Goal: Complete application form

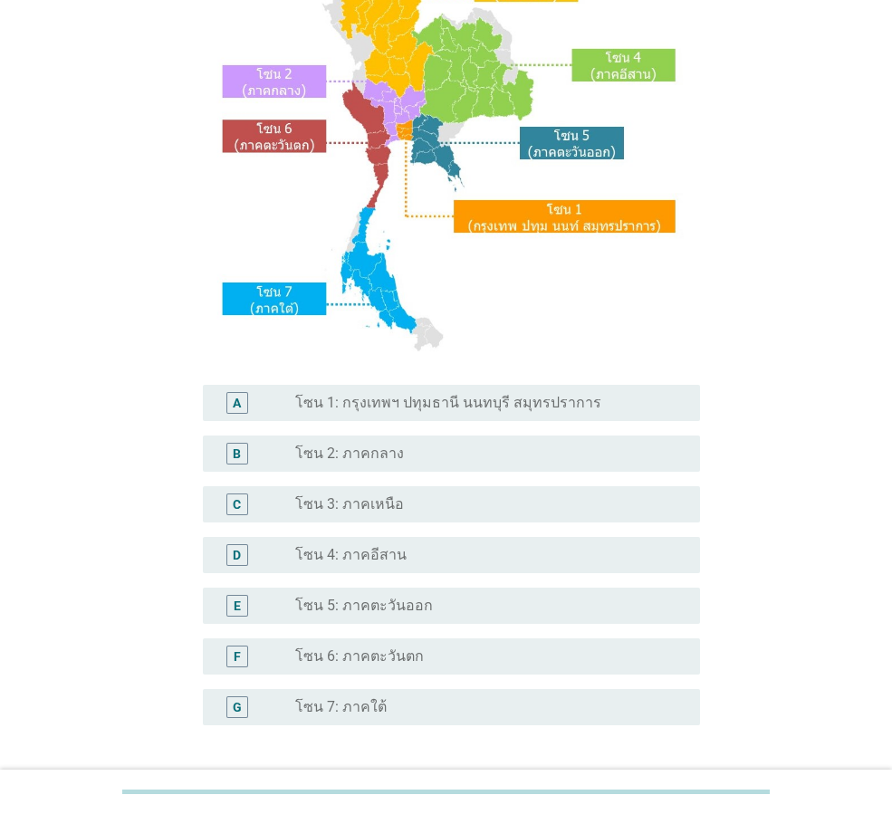
scroll to position [211, 0]
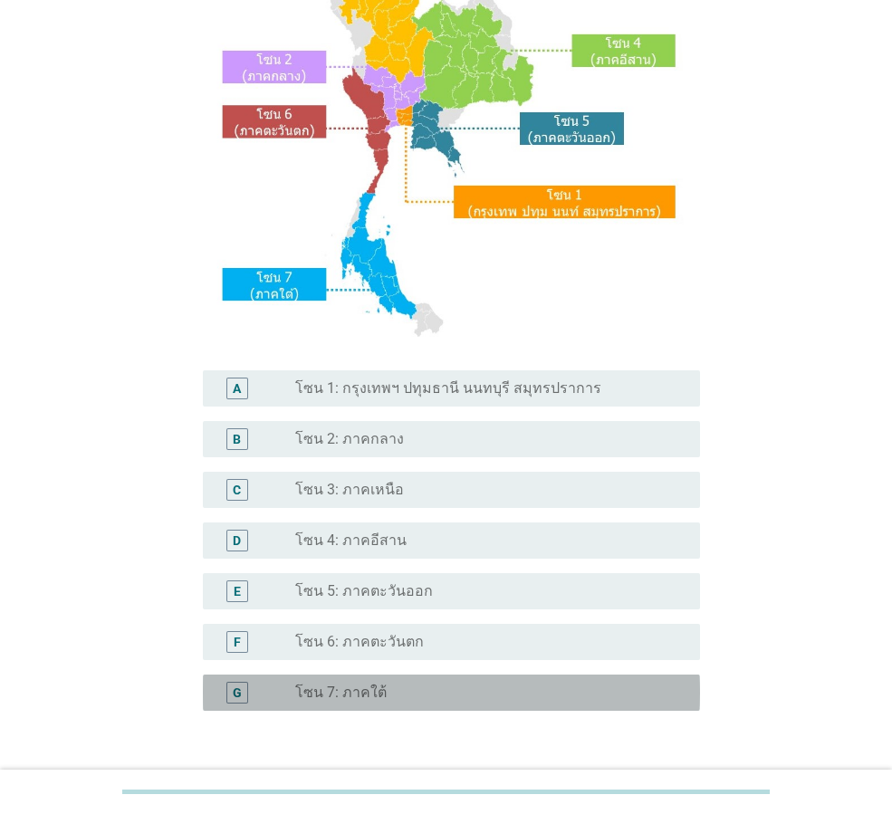
click at [314, 697] on label "โซน 7: ภาคใต้" at bounding box center [340, 693] width 91 height 18
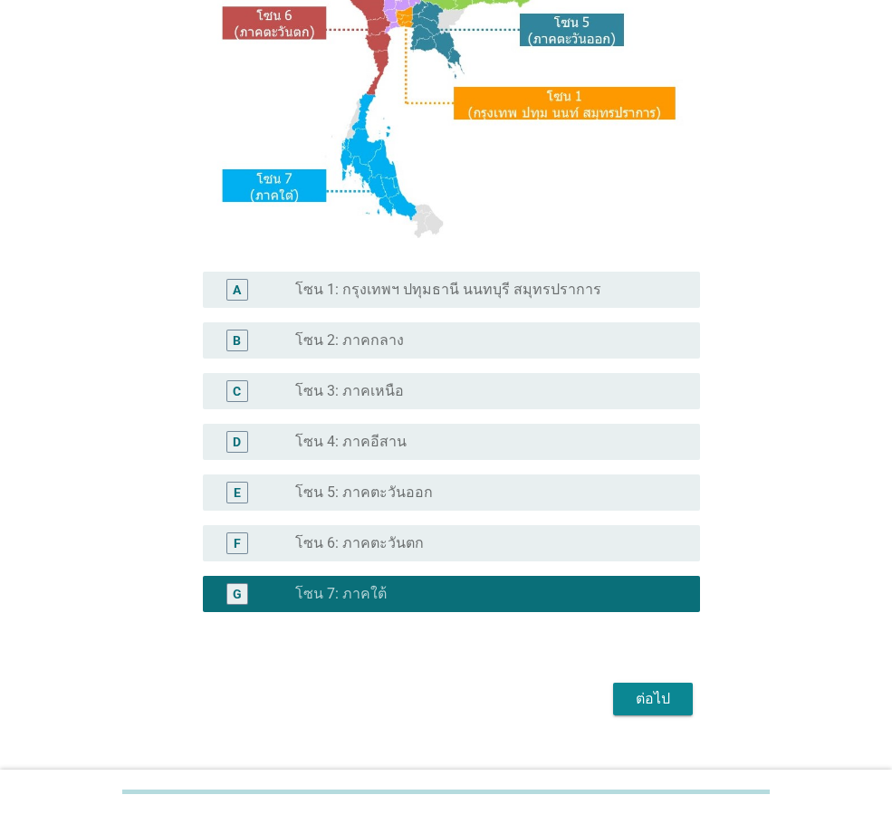
scroll to position [332, 0]
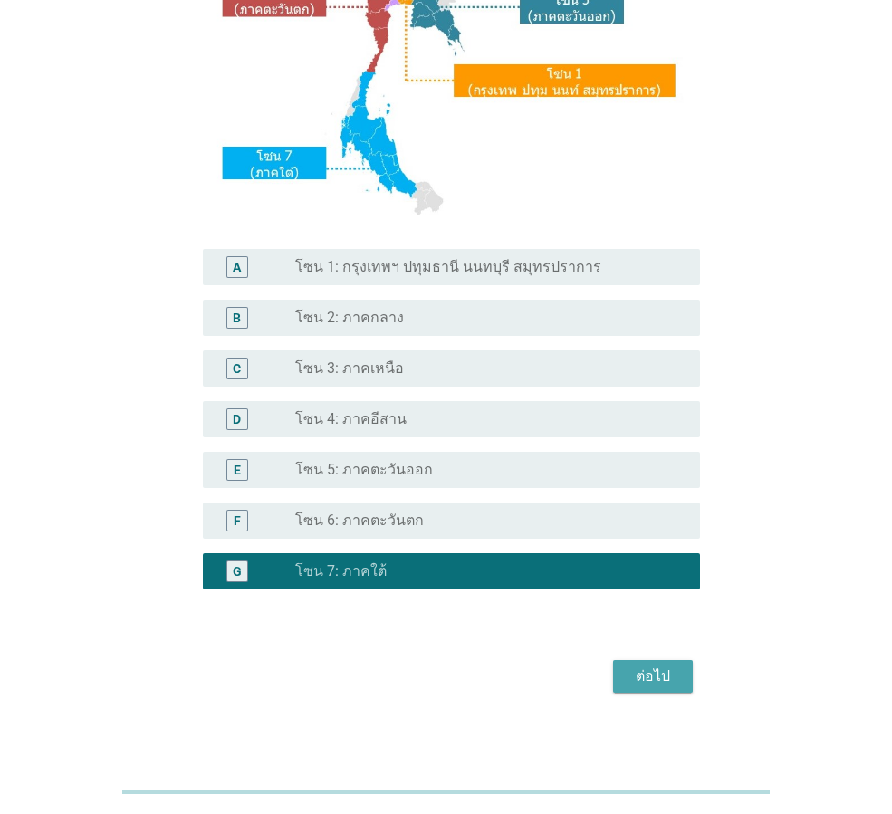
click at [654, 674] on div "ต่อไป" at bounding box center [653, 677] width 51 height 22
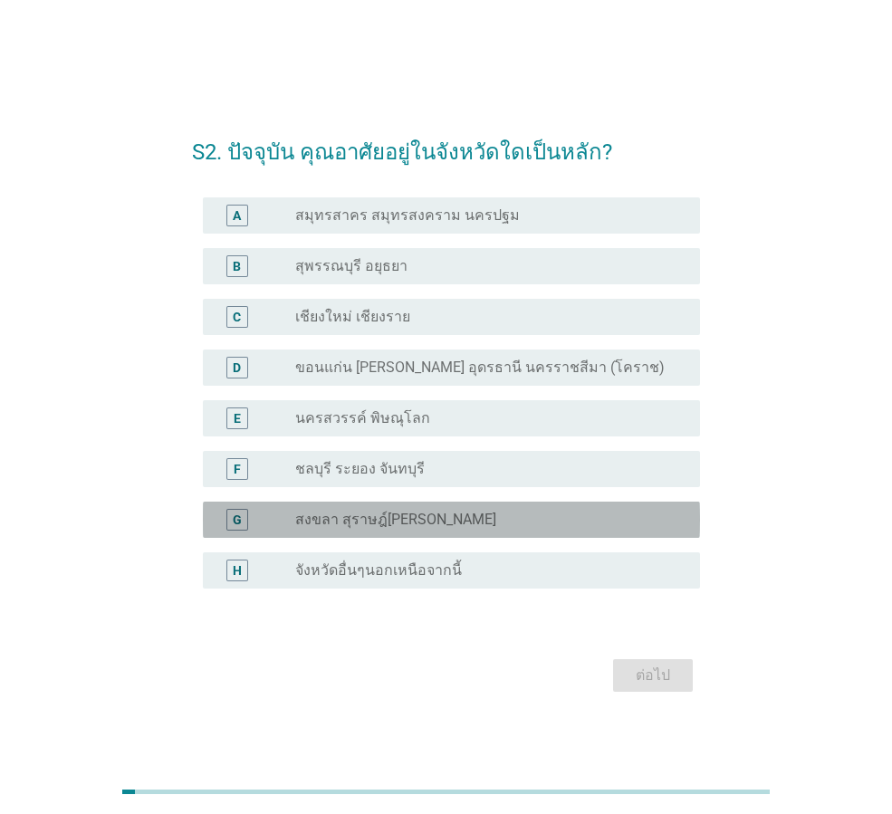
click at [406, 517] on label "สงขลา สุราษฎ์[PERSON_NAME]" at bounding box center [395, 520] width 201 height 18
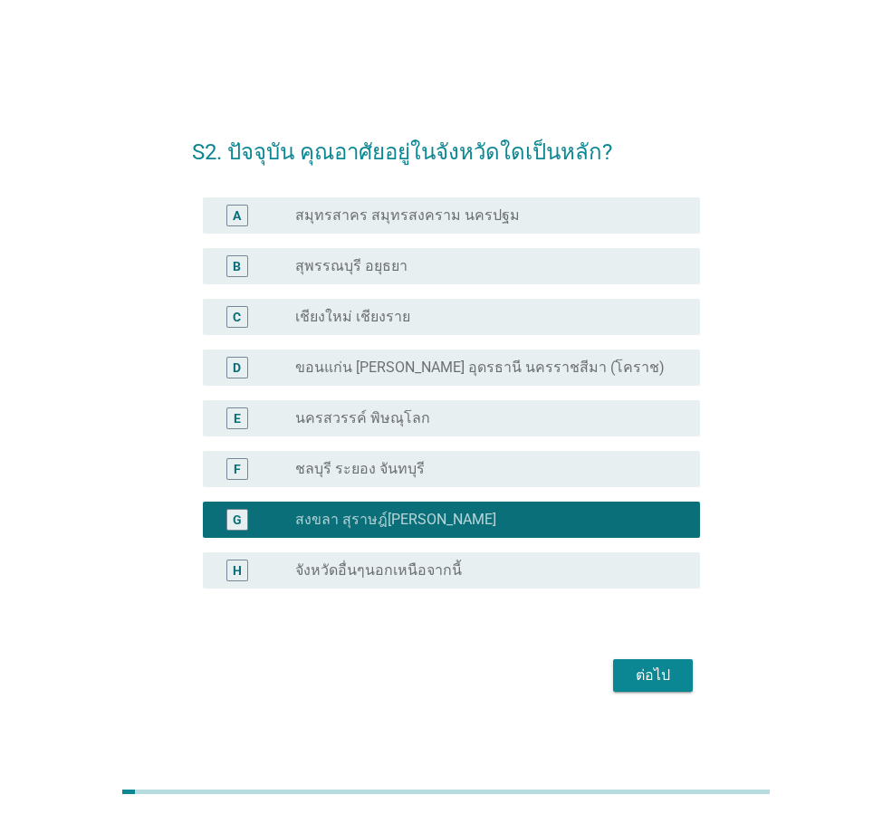
click at [657, 677] on div "ต่อไป" at bounding box center [653, 676] width 51 height 22
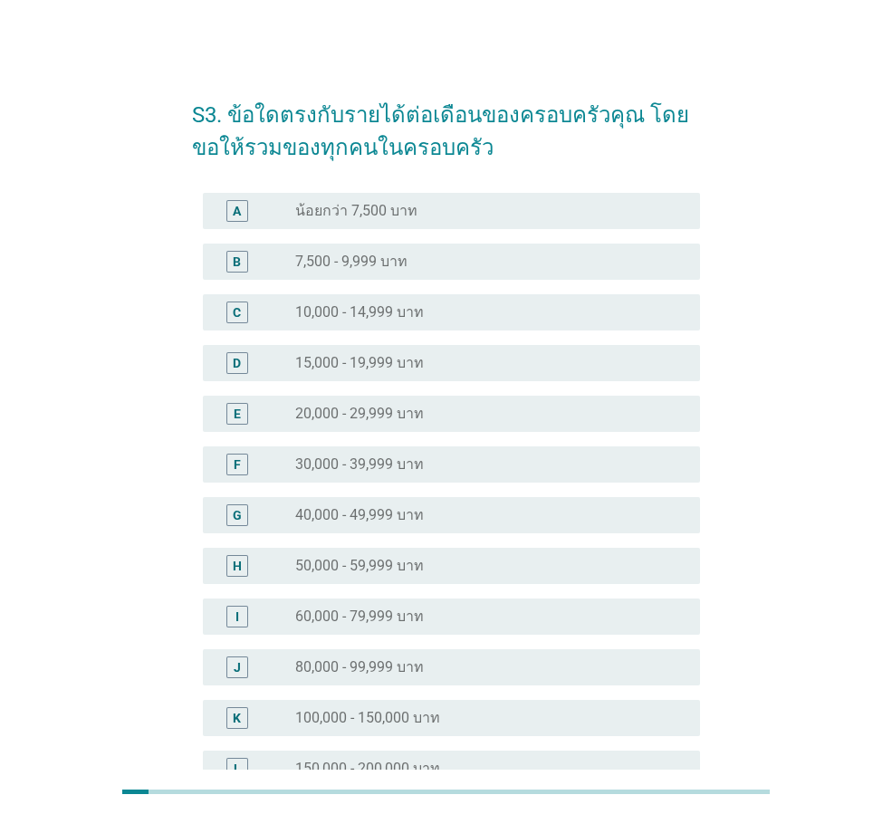
click at [332, 460] on label "30,000 - 39,999 บาท" at bounding box center [359, 465] width 129 height 18
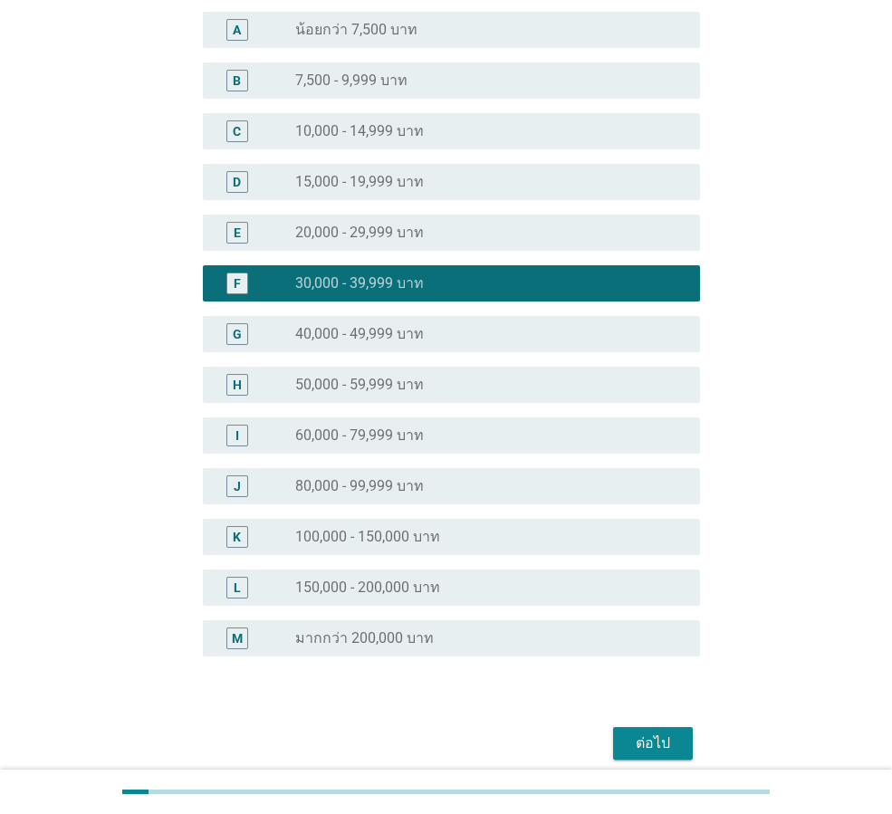
scroll to position [256, 0]
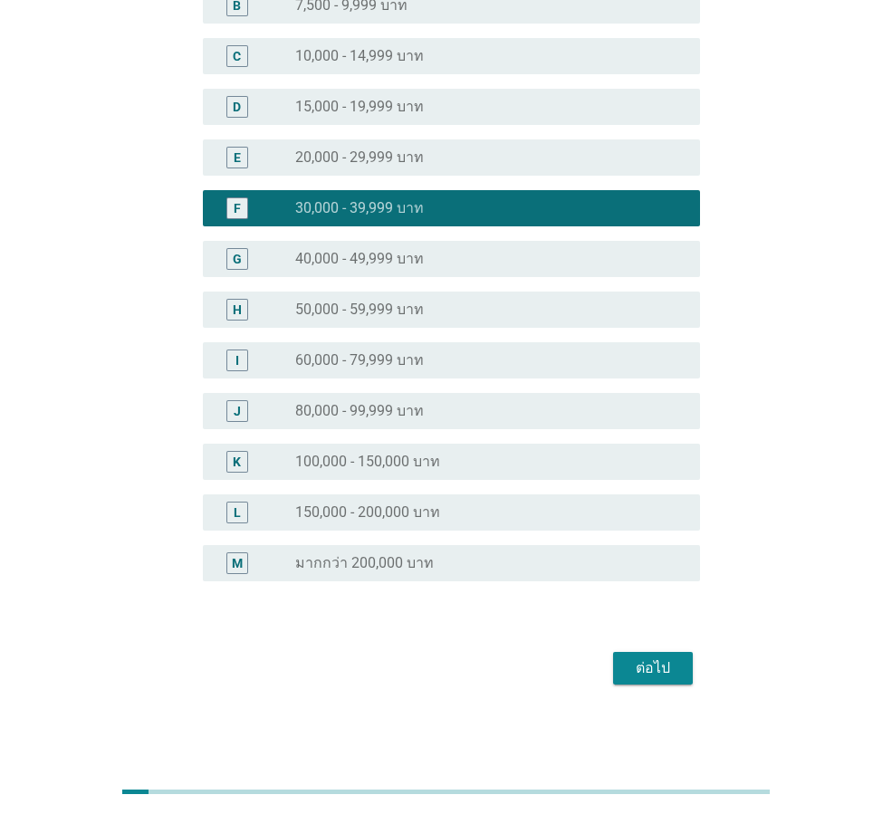
click at [647, 668] on div "ต่อไป" at bounding box center [653, 668] width 51 height 22
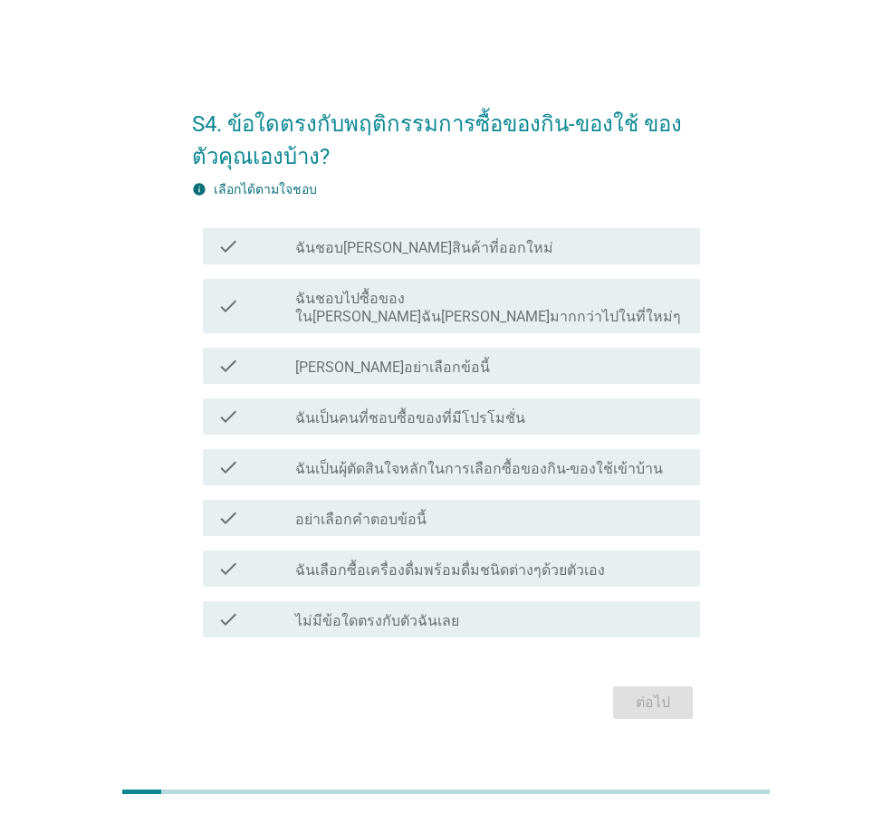
click at [385, 461] on label "ฉันเป็นผุ้ตัดสินใจหลักในการเลือกซื้อของกิน-ของใช้เข้าบ้าน" at bounding box center [479, 469] width 368 height 18
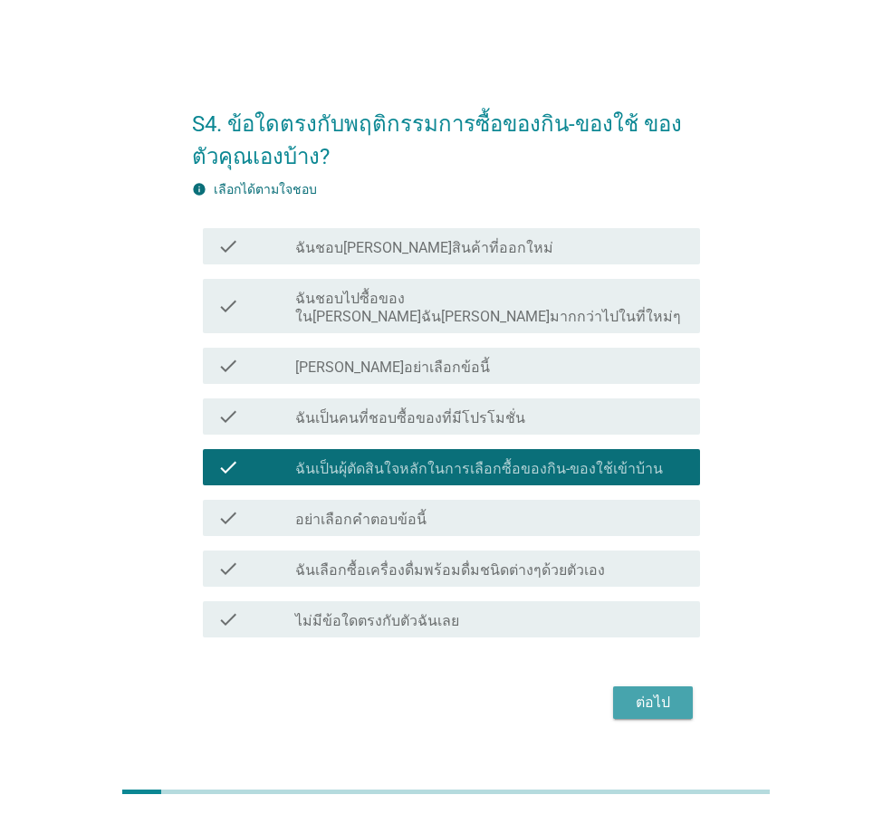
click at [660, 693] on div "ต่อไป" at bounding box center [653, 703] width 51 height 22
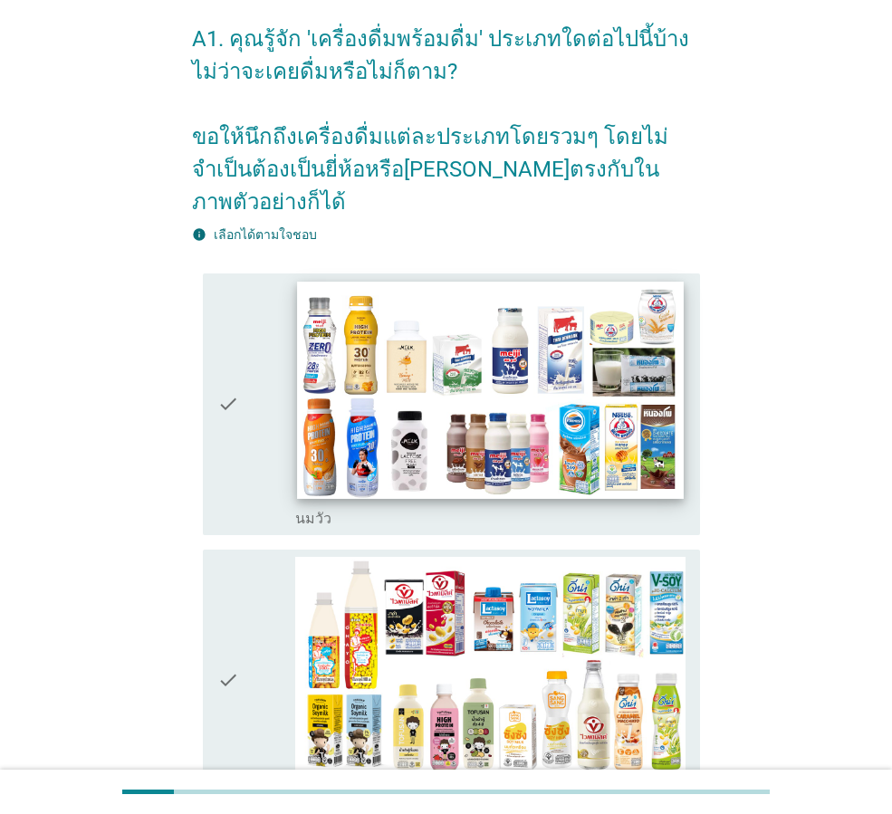
scroll to position [91, 0]
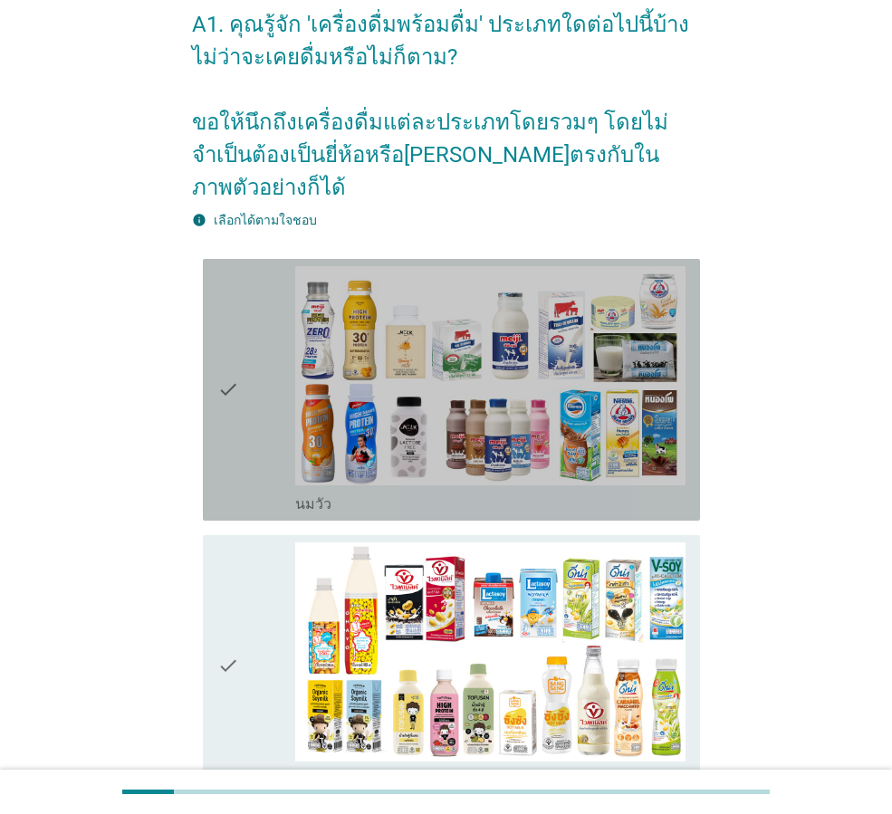
click at [236, 396] on icon "check" at bounding box center [228, 389] width 22 height 247
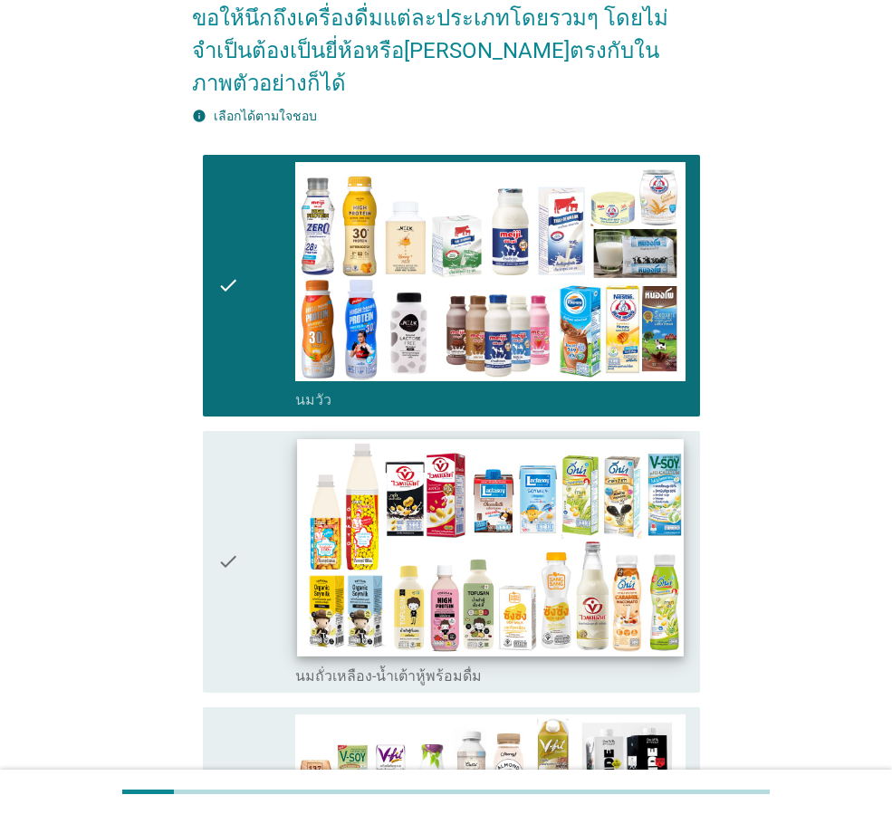
scroll to position [242, 0]
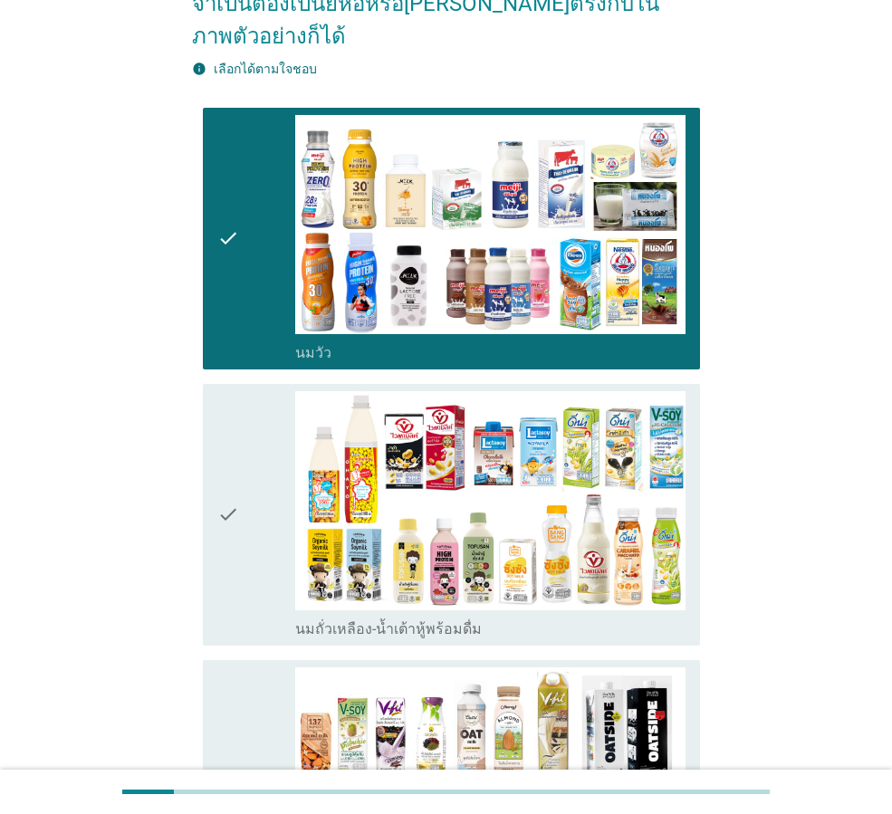
click at [255, 520] on div "check" at bounding box center [256, 514] width 78 height 247
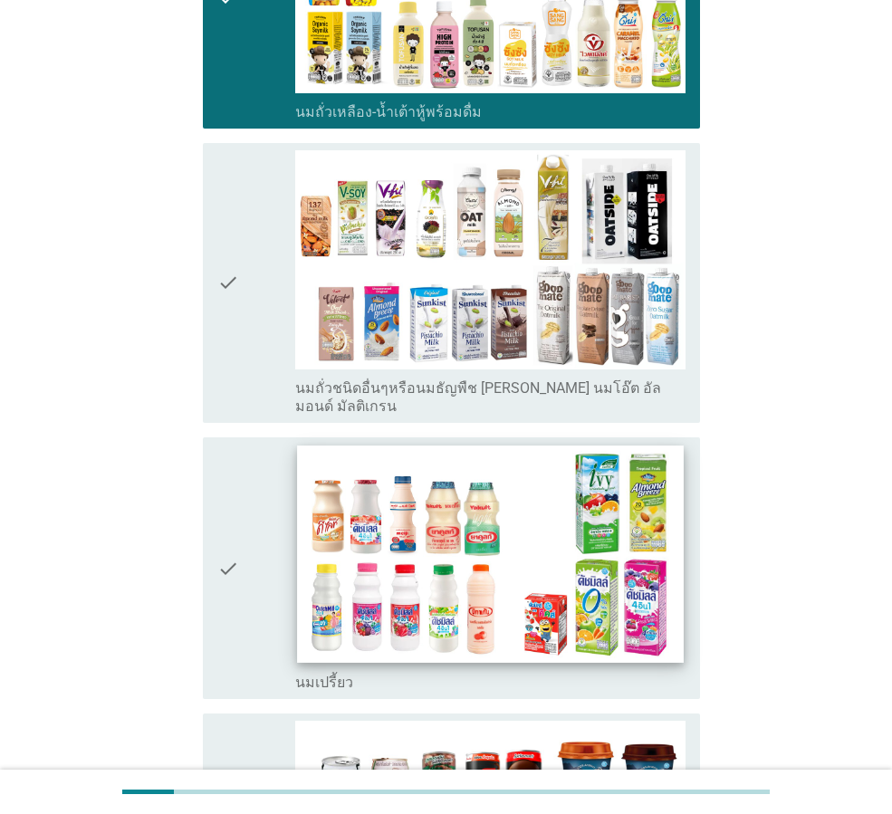
scroll to position [785, 0]
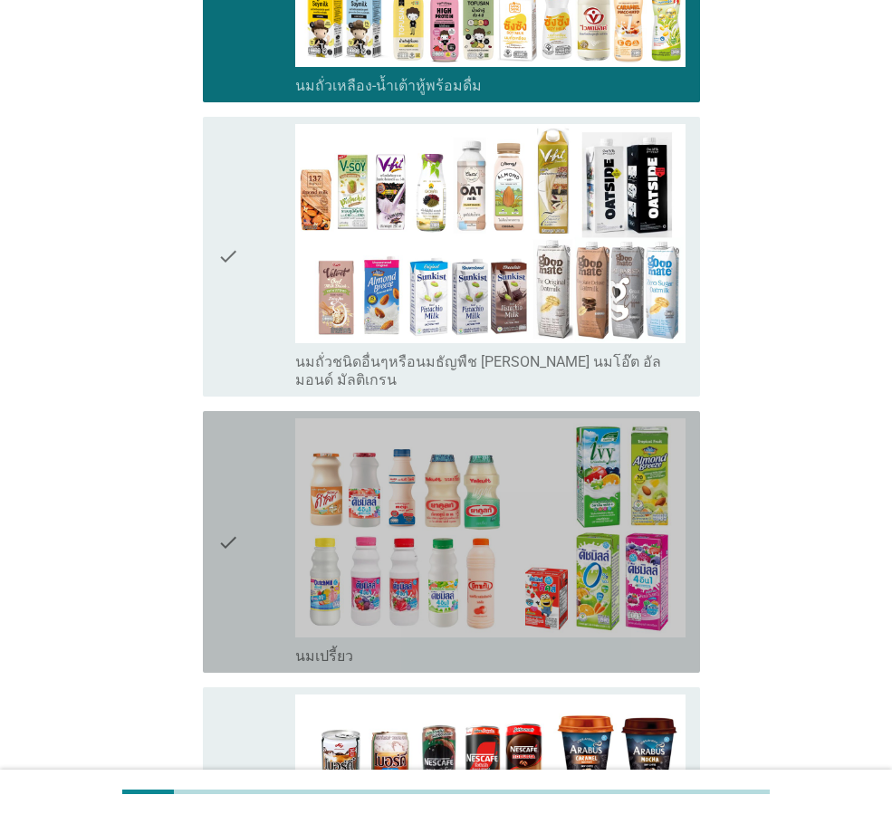
click at [268, 534] on div "check" at bounding box center [256, 541] width 78 height 247
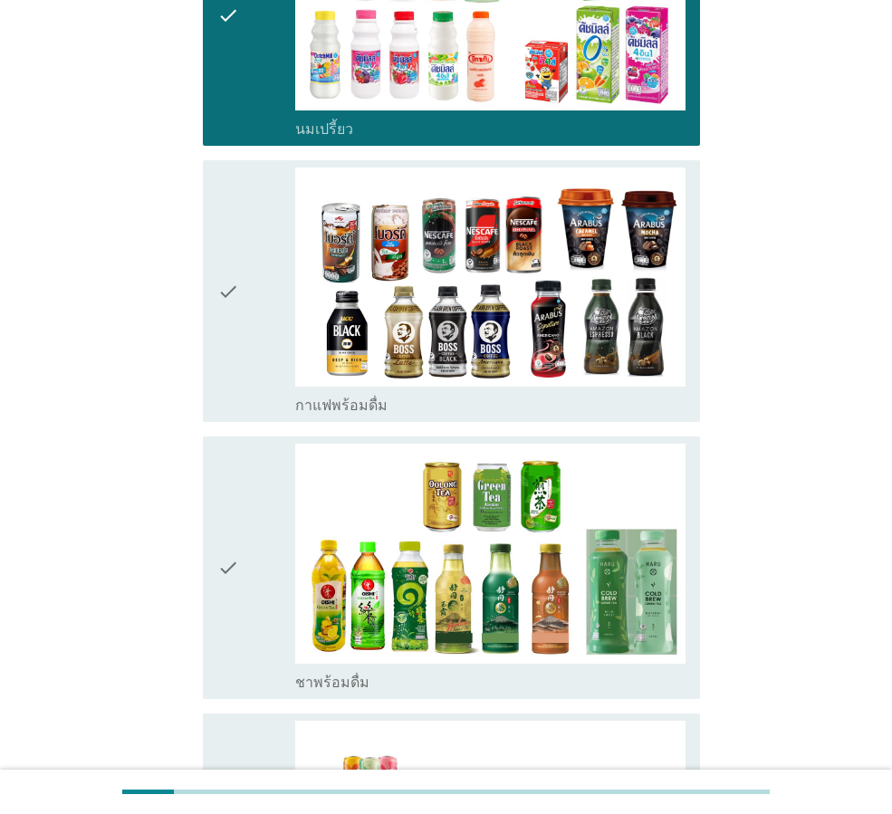
scroll to position [1328, 0]
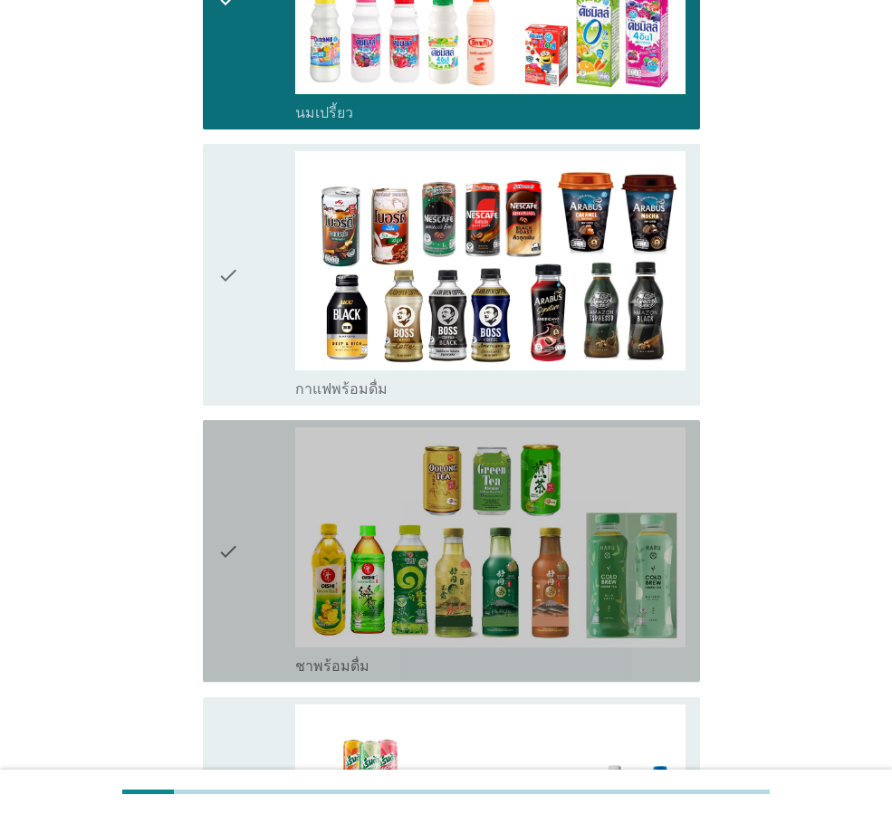
click at [232, 548] on icon "check" at bounding box center [228, 550] width 22 height 247
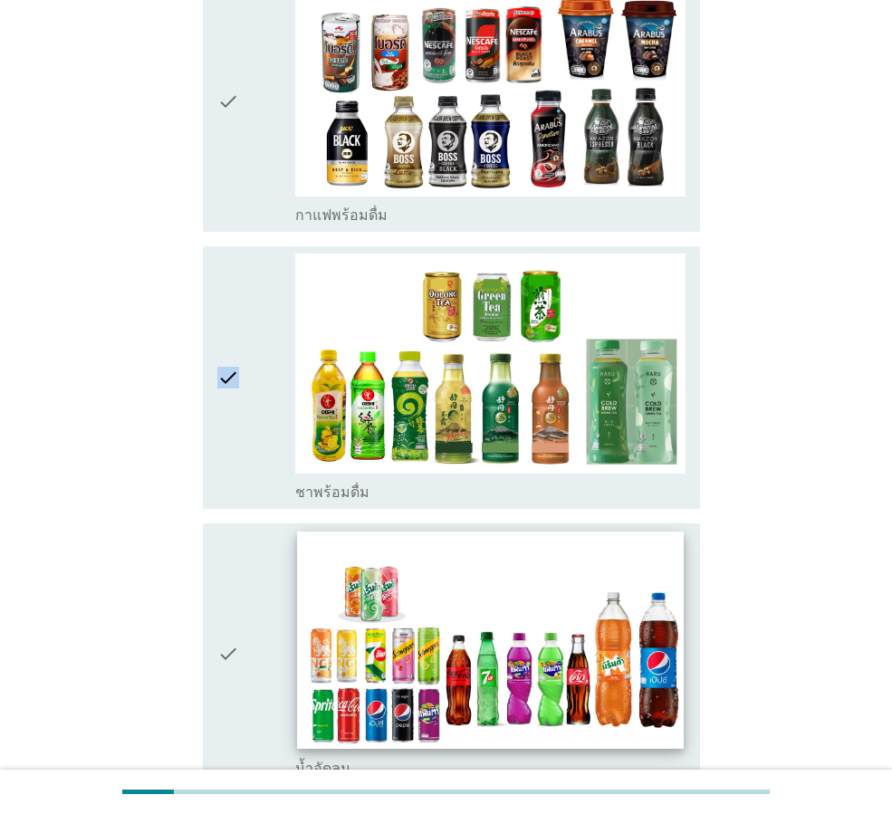
scroll to position [1510, 0]
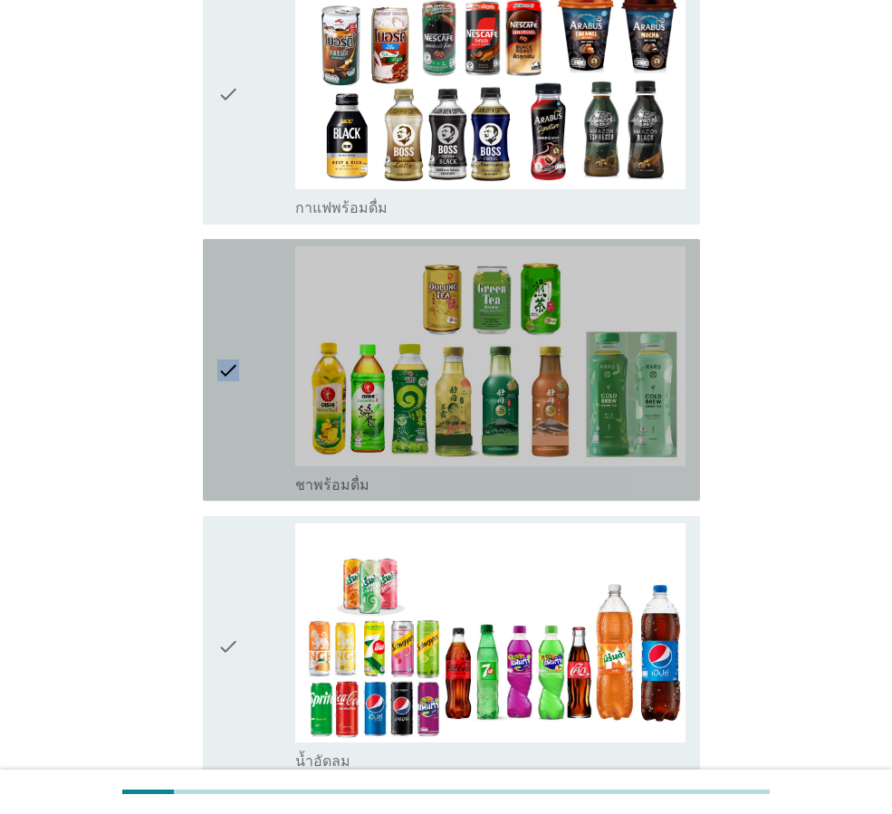
click at [224, 392] on icon "check" at bounding box center [228, 369] width 22 height 247
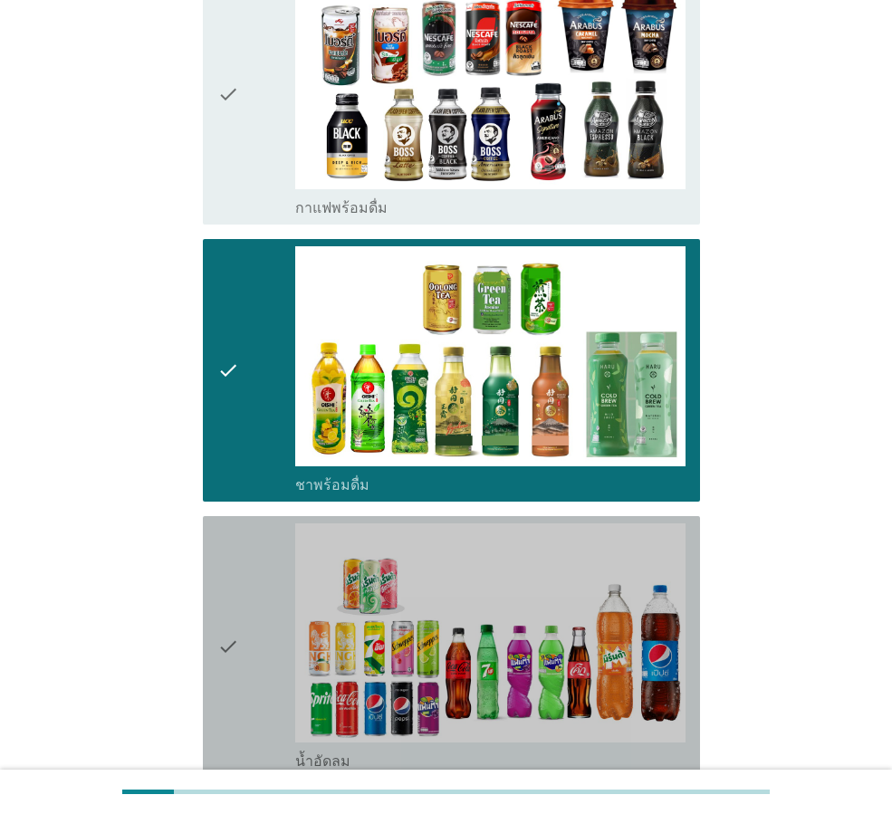
click at [250, 641] on div "check" at bounding box center [256, 646] width 78 height 247
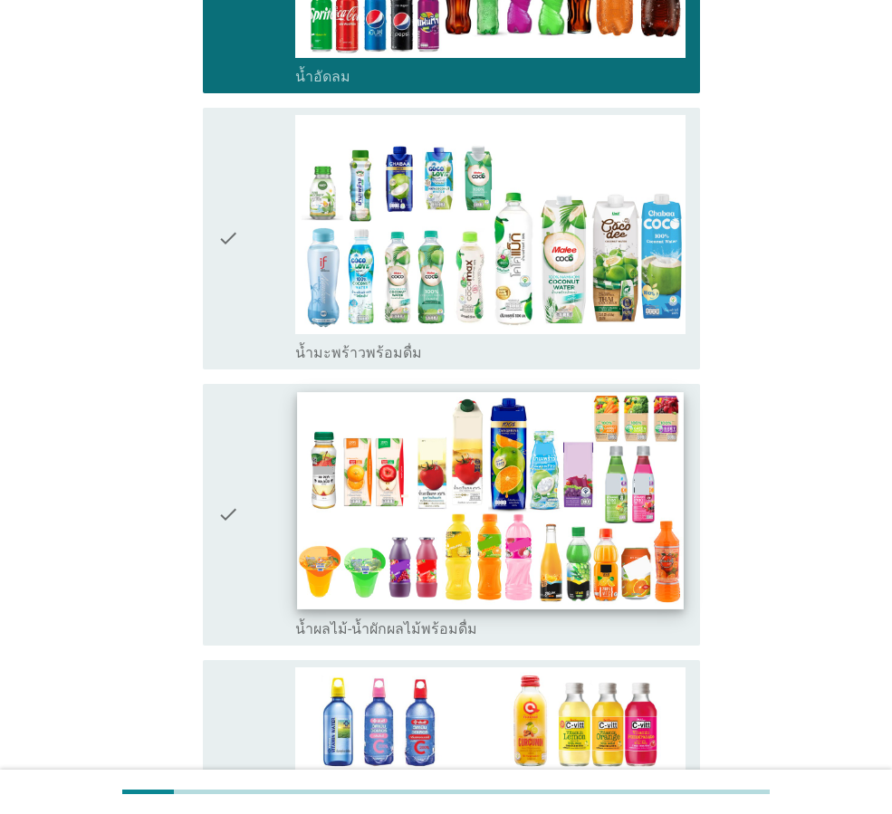
scroll to position [2203, 0]
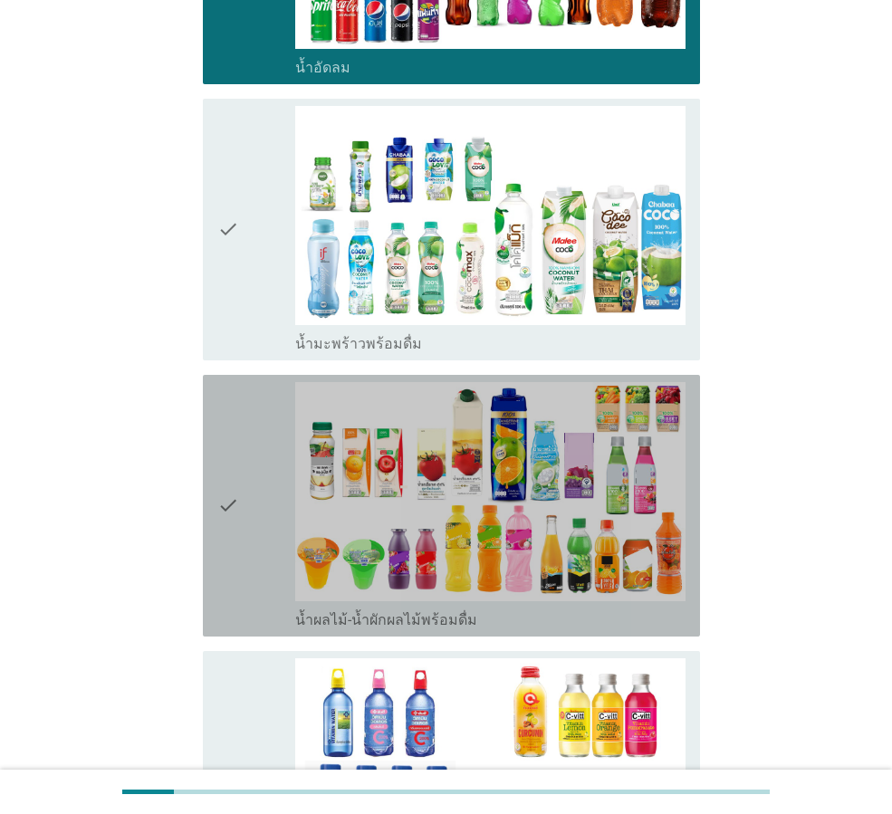
click at [211, 483] on div "check check_box_outline_blank น้ำผลไม้-น้ำผักผลไม้พร้อมดื่ม" at bounding box center [451, 506] width 497 height 262
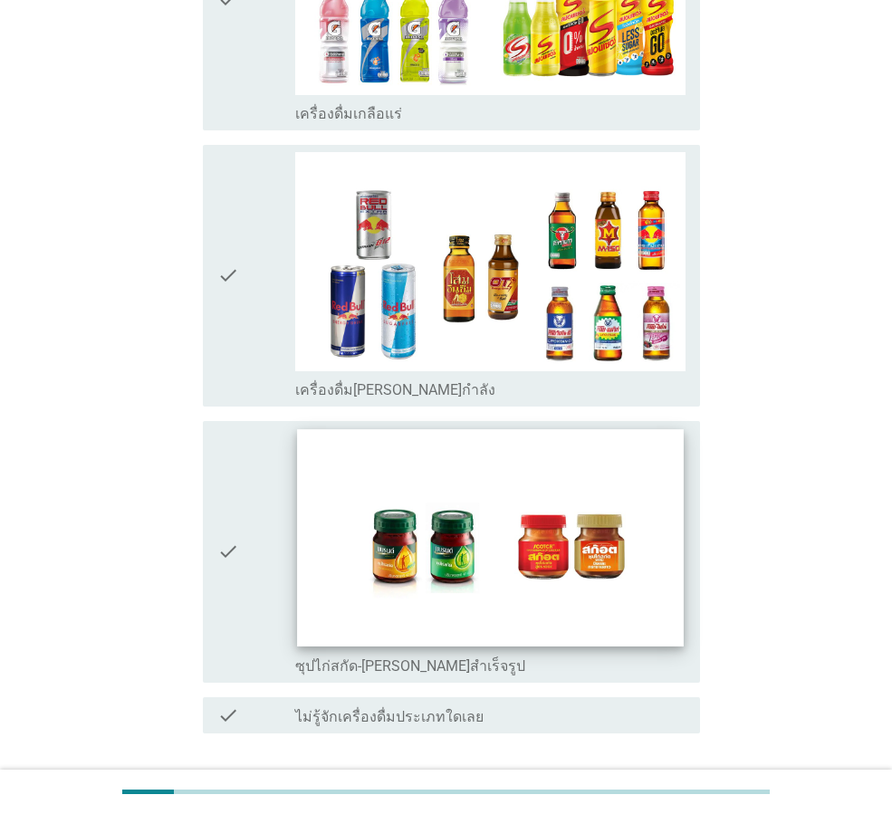
scroll to position [3619, 0]
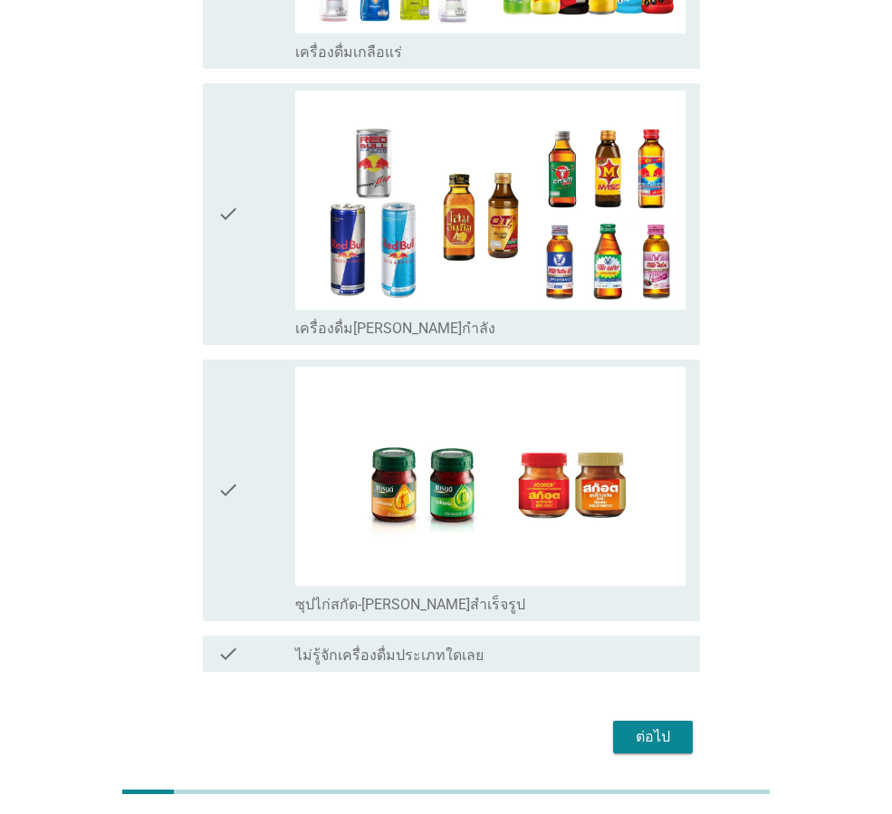
click at [655, 726] on div "ต่อไป" at bounding box center [653, 737] width 51 height 22
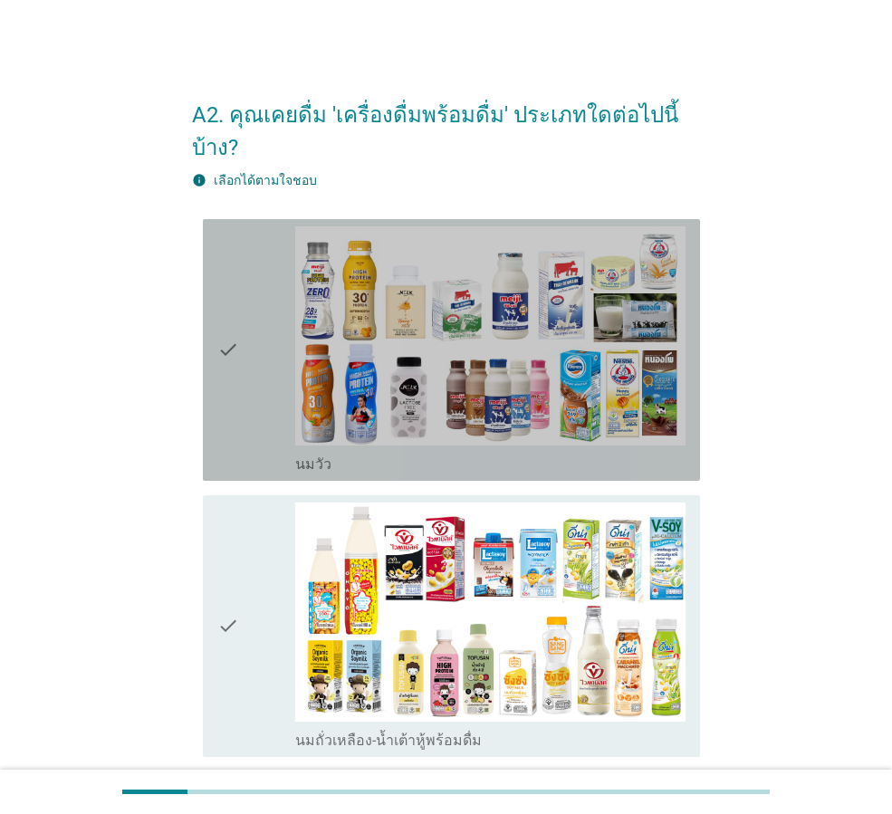
click at [287, 371] on div "check" at bounding box center [256, 349] width 78 height 247
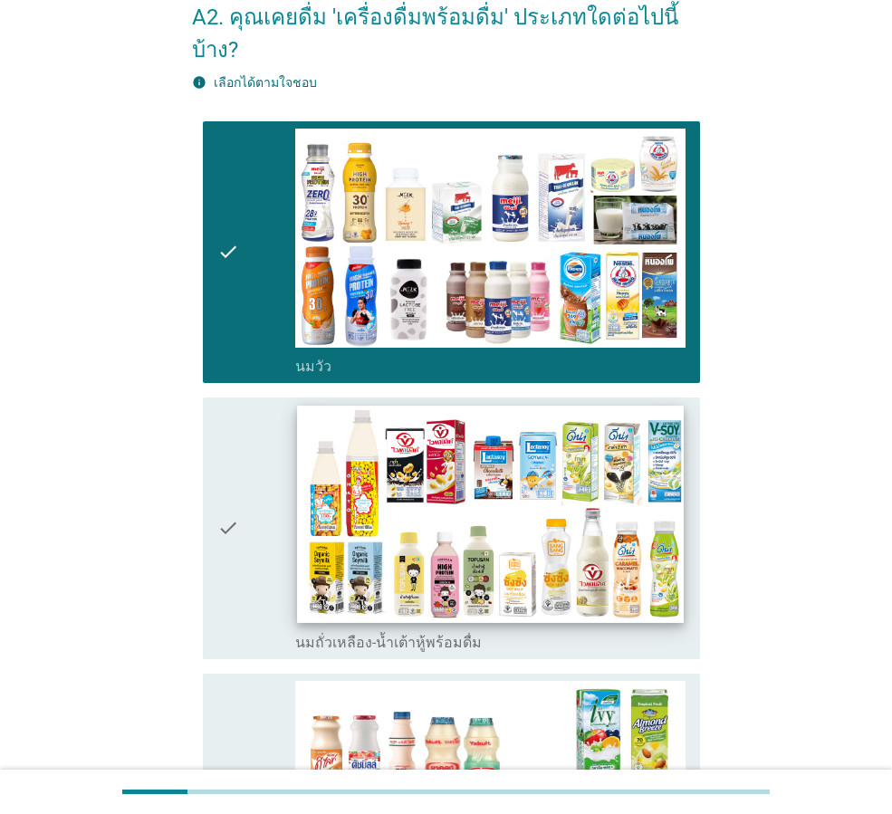
scroll to position [151, 0]
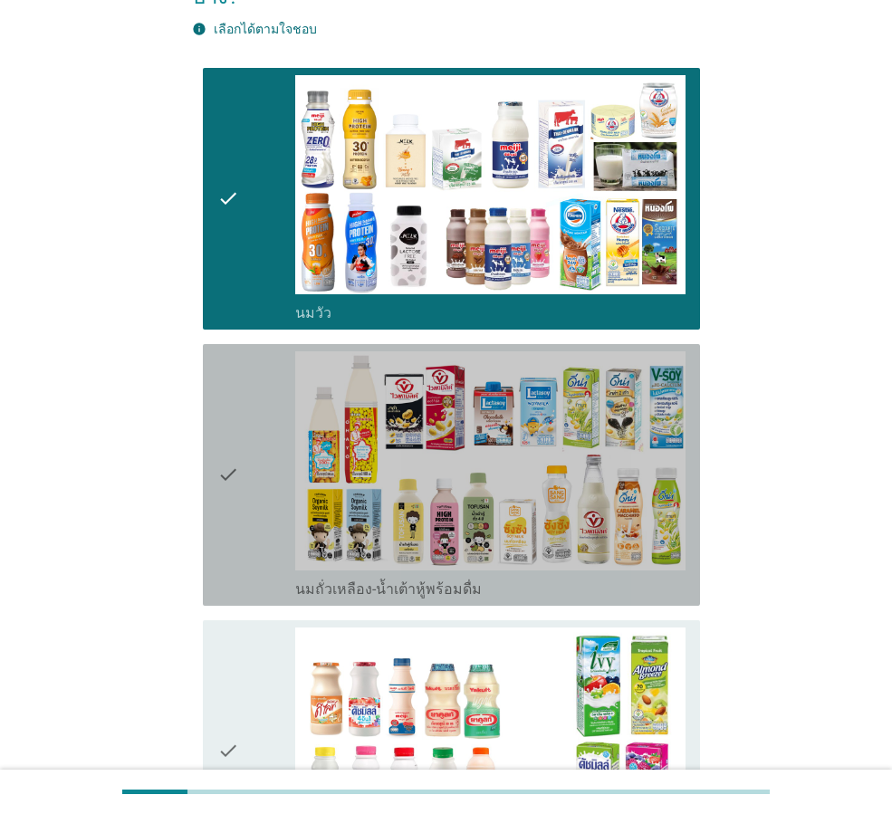
click at [271, 490] on div "check" at bounding box center [256, 474] width 78 height 247
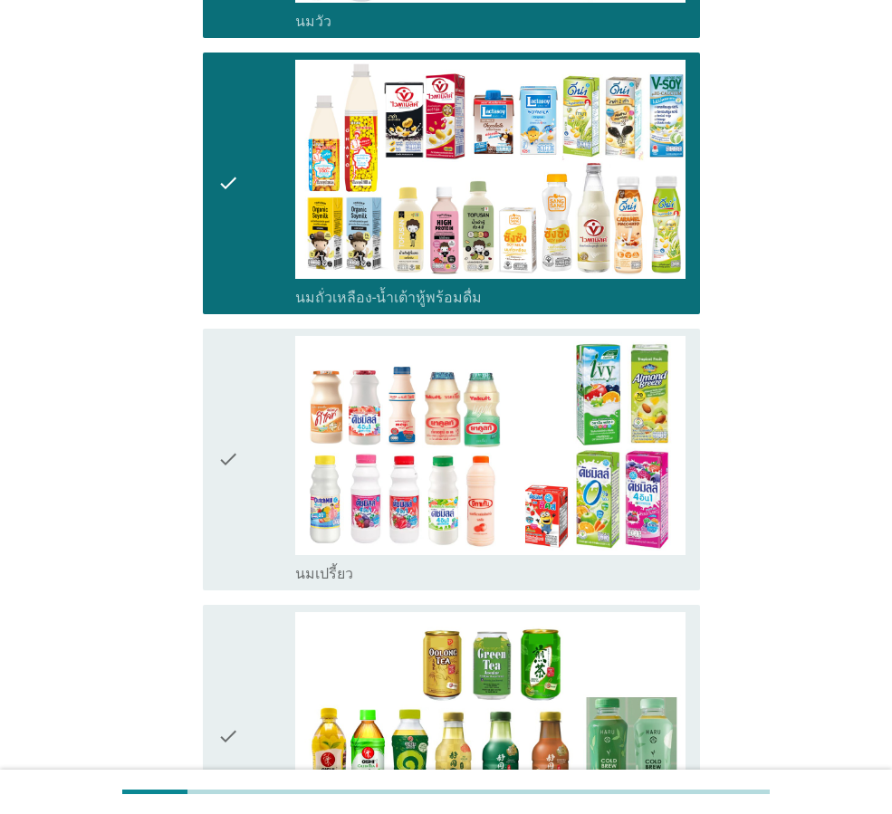
scroll to position [453, 0]
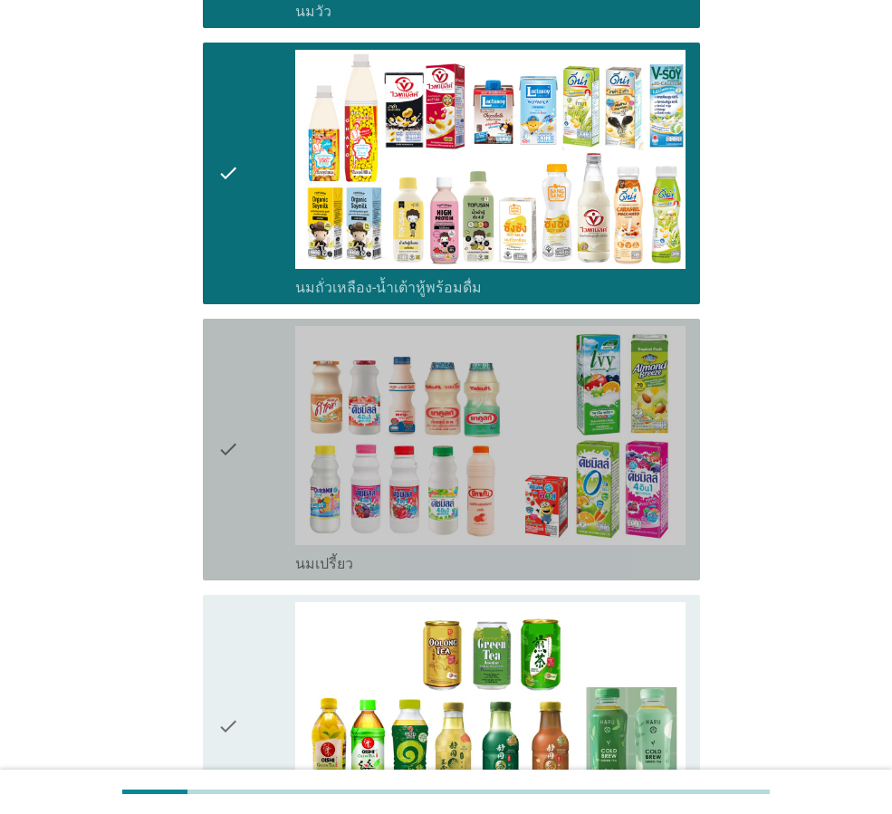
click at [273, 485] on div "check" at bounding box center [256, 449] width 78 height 247
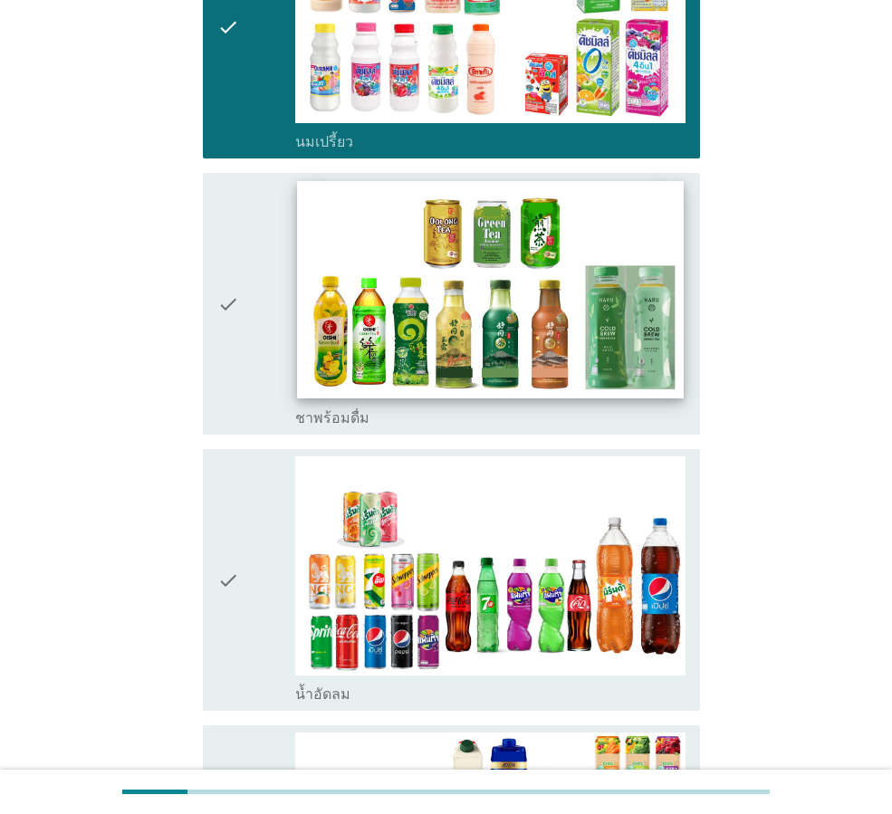
scroll to position [876, 0]
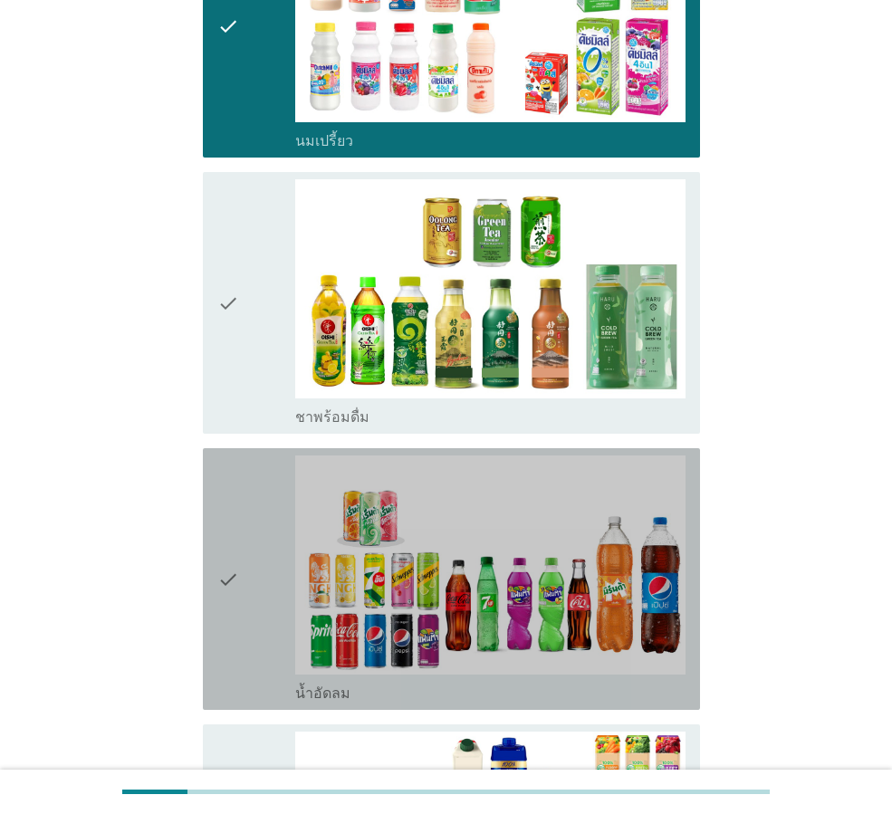
click at [275, 529] on div "check" at bounding box center [256, 579] width 78 height 247
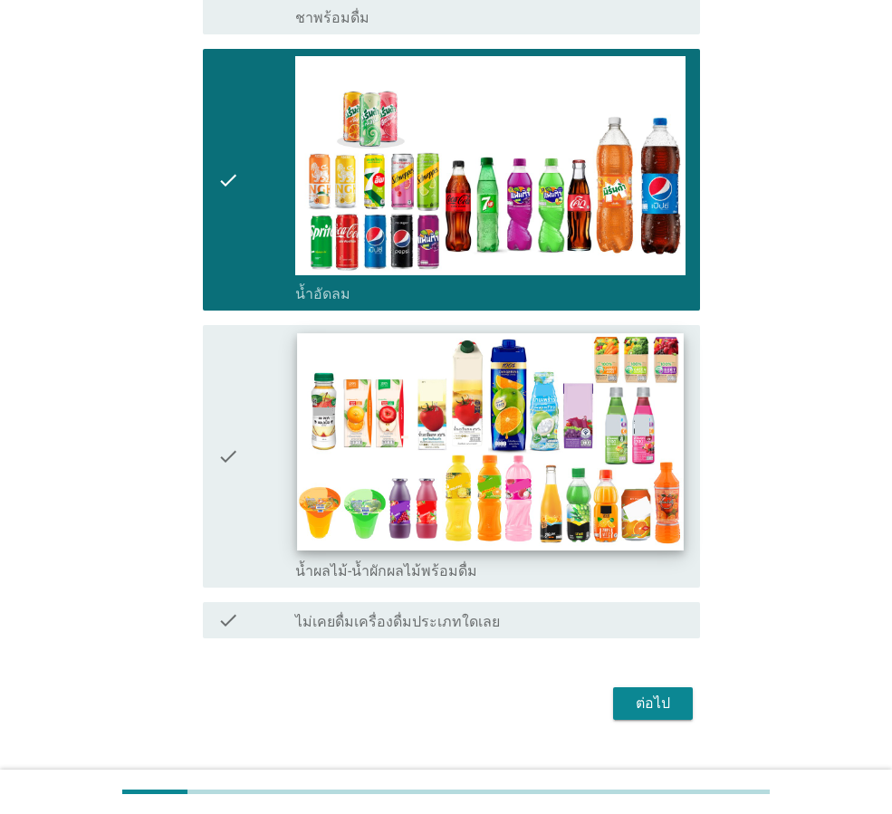
scroll to position [1278, 0]
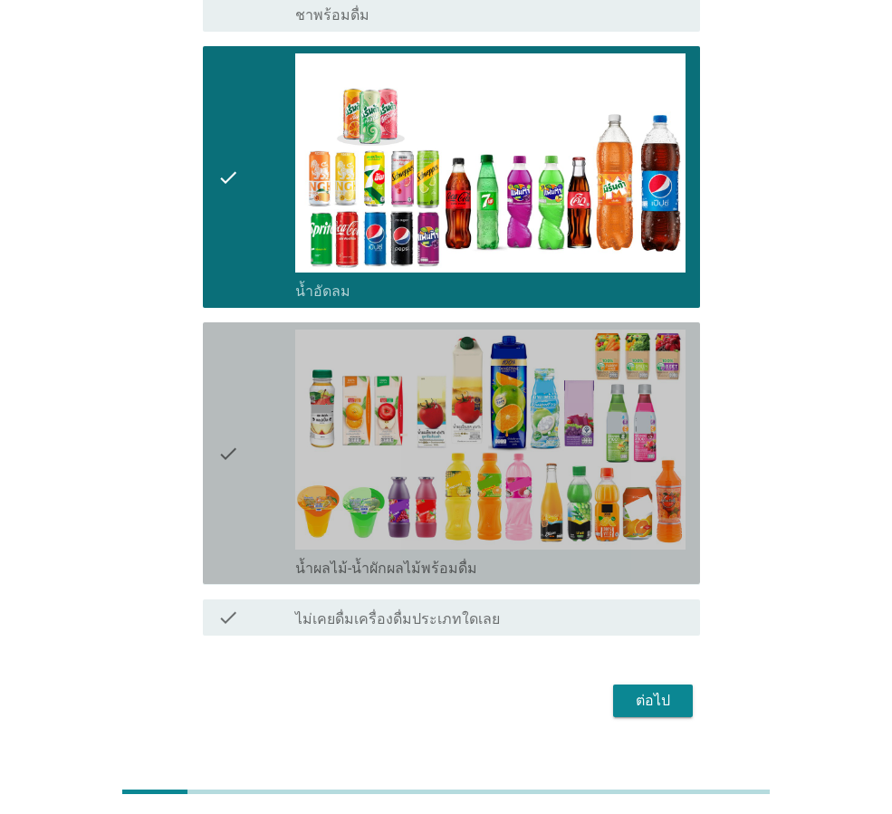
click at [254, 494] on div "check" at bounding box center [256, 453] width 78 height 247
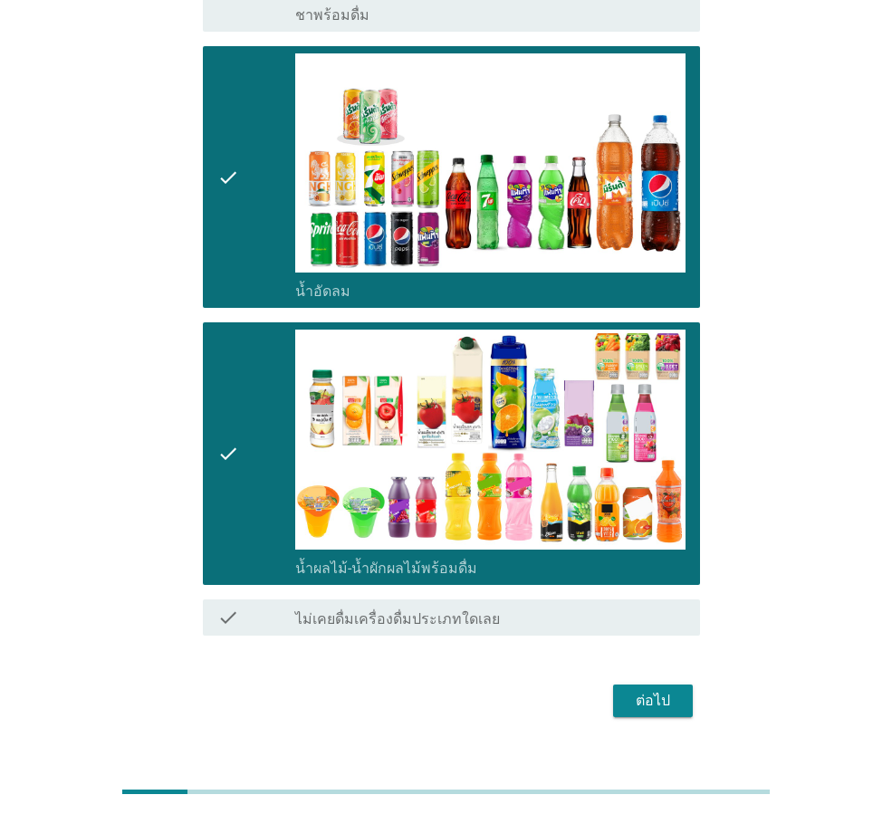
click at [656, 690] on div "ต่อไป" at bounding box center [653, 701] width 51 height 22
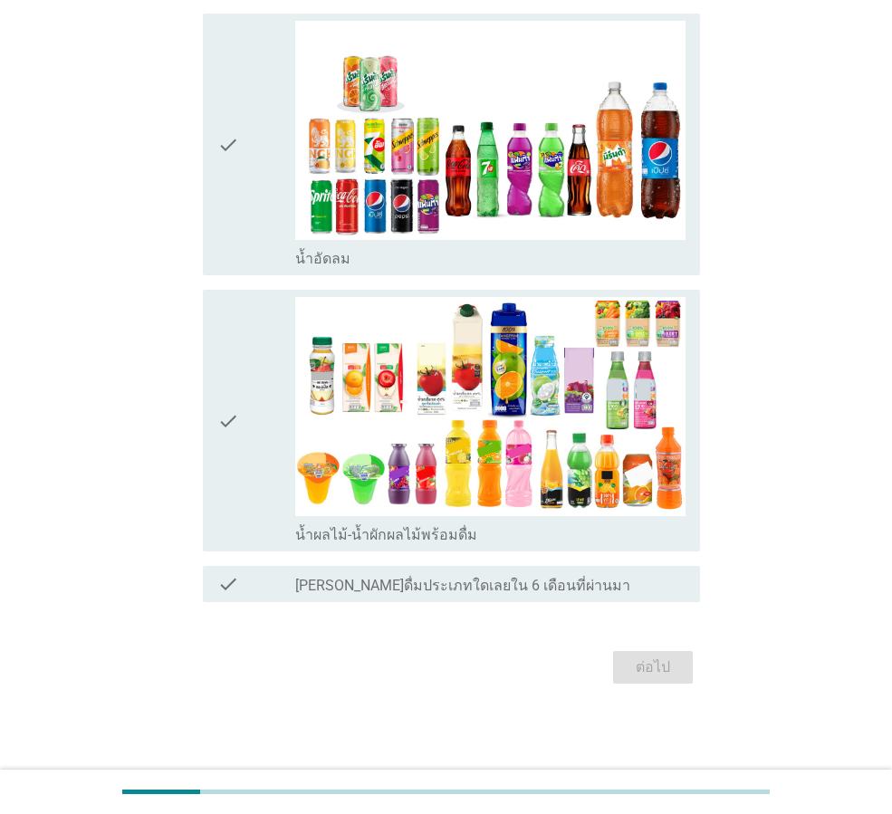
scroll to position [0, 0]
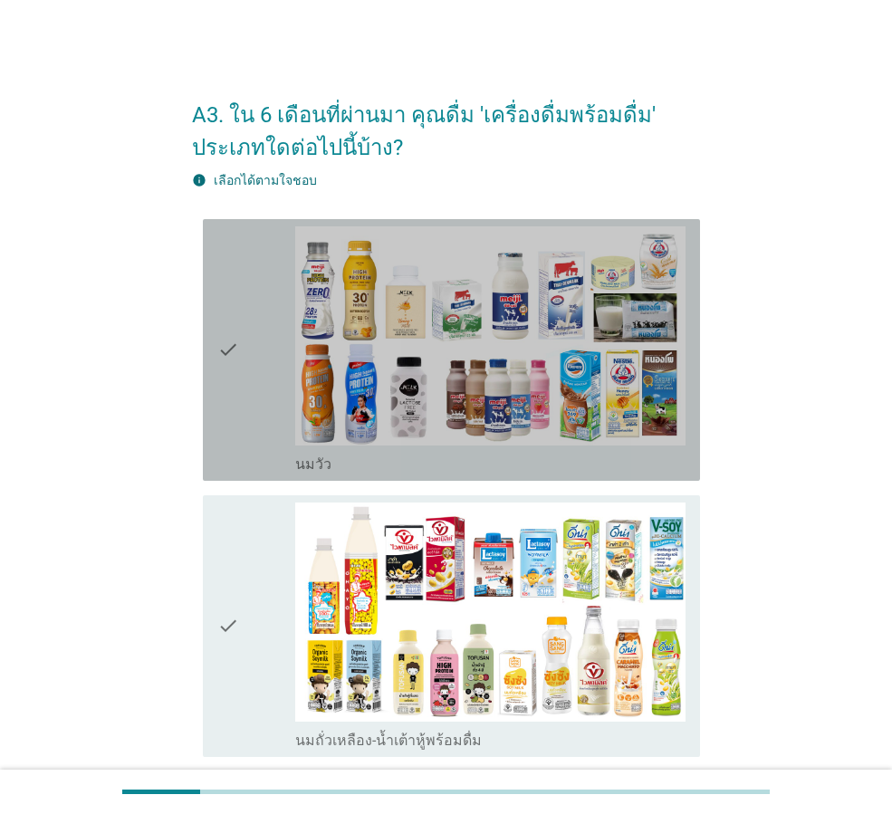
click at [268, 390] on div "check" at bounding box center [256, 349] width 78 height 247
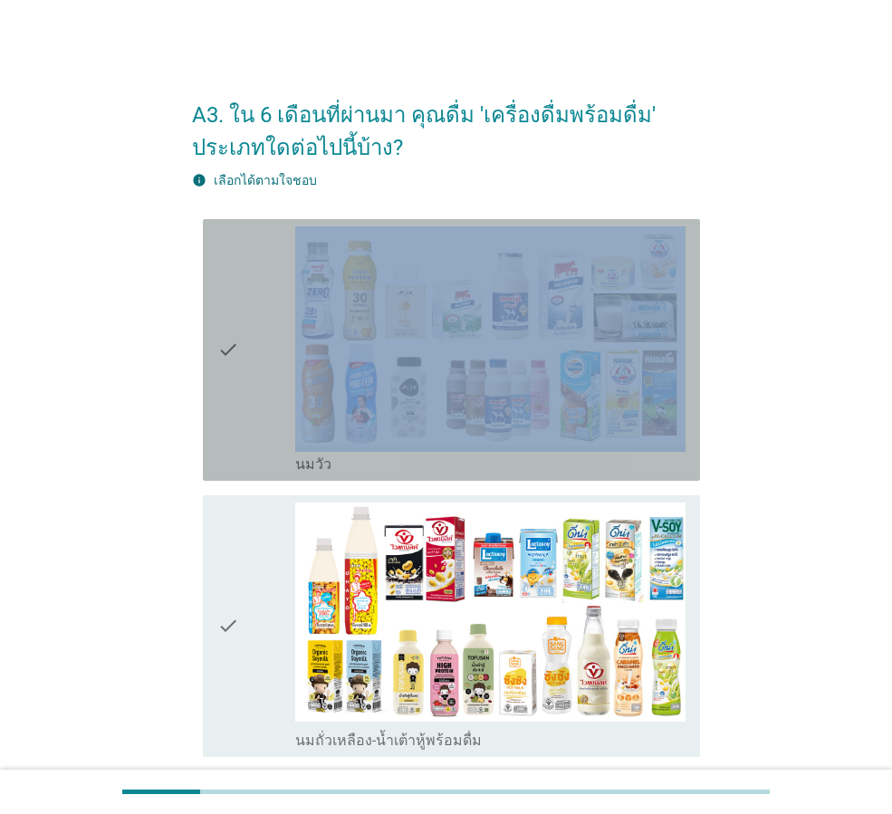
click at [276, 416] on div "check" at bounding box center [256, 349] width 78 height 247
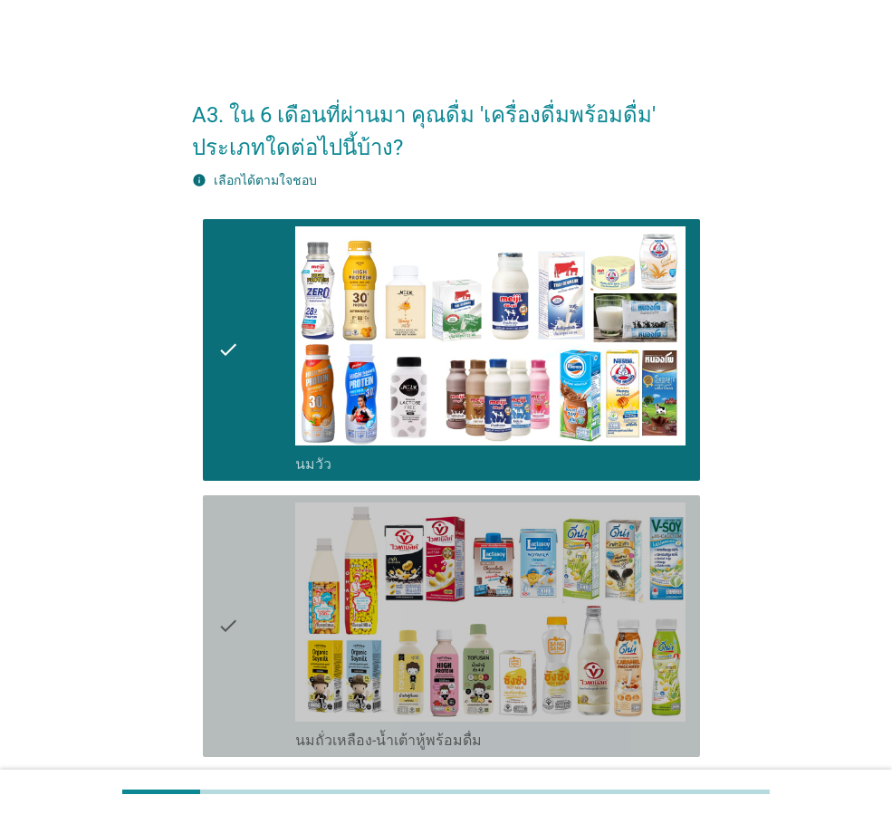
click at [243, 556] on div "check" at bounding box center [256, 626] width 78 height 247
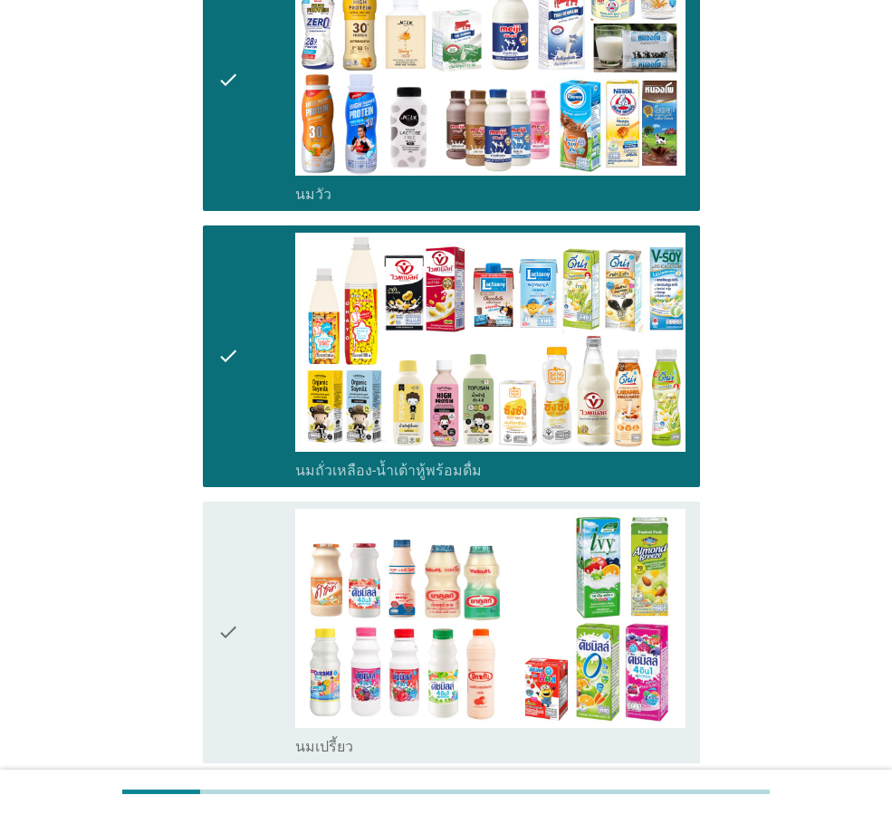
scroll to position [302, 0]
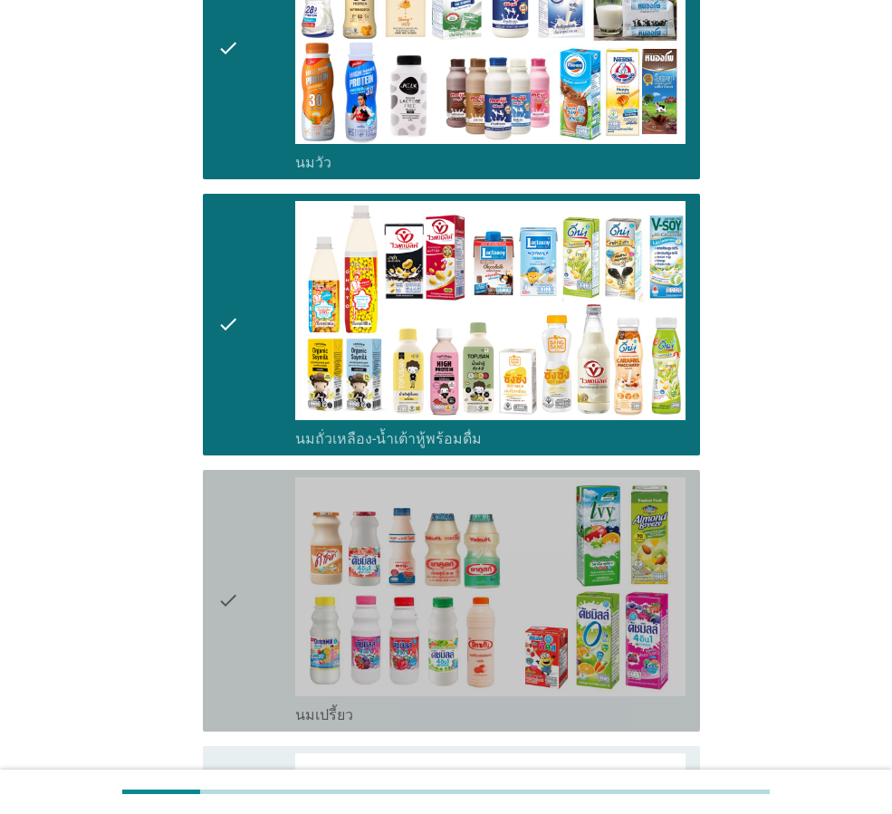
click at [269, 580] on div "check" at bounding box center [256, 600] width 78 height 247
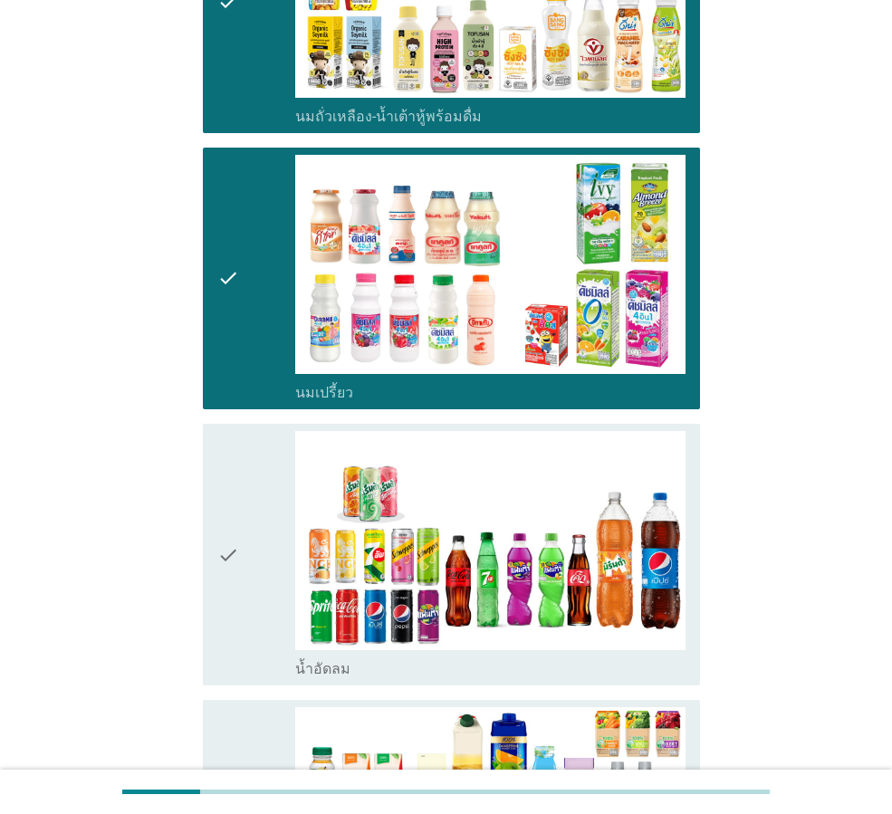
scroll to position [634, 0]
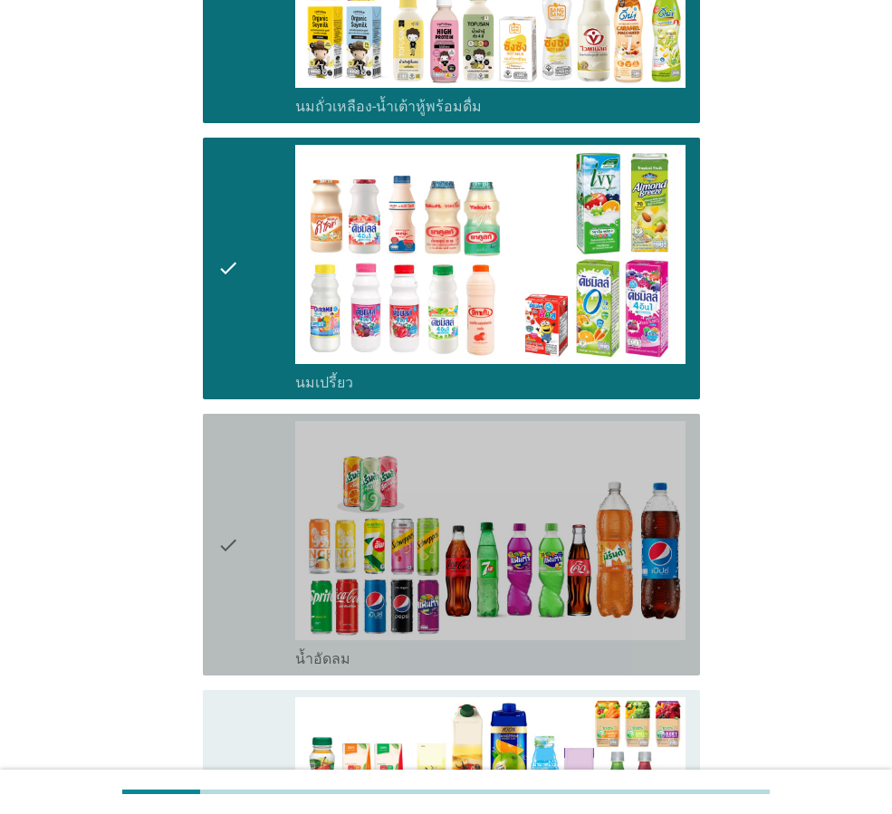
click at [266, 584] on div "check" at bounding box center [256, 544] width 78 height 247
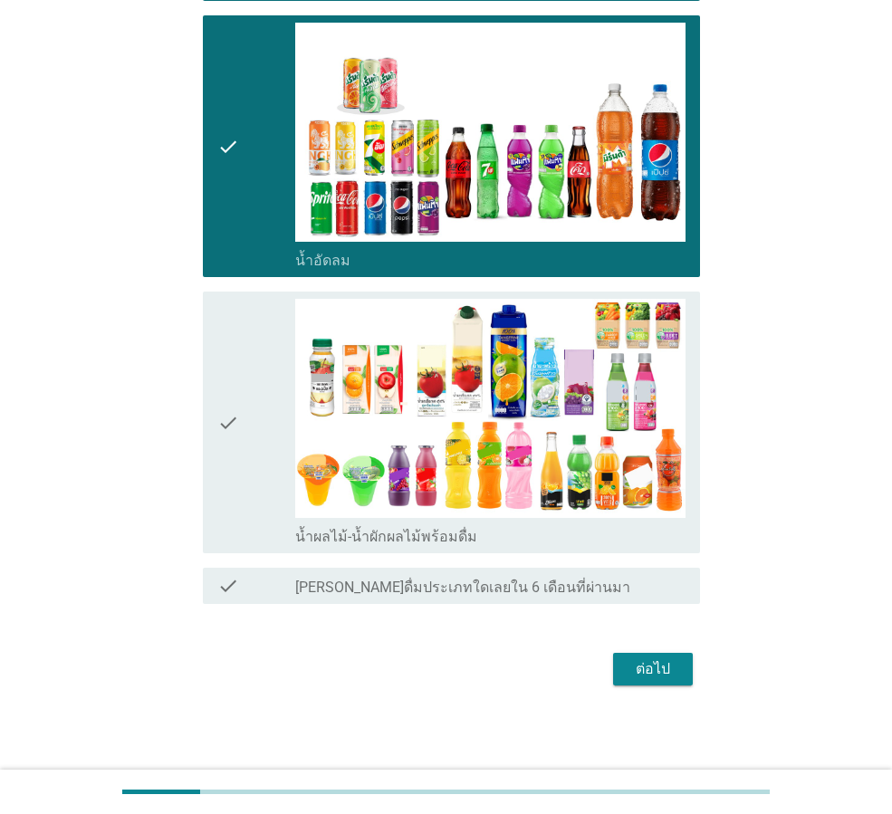
scroll to position [1034, 0]
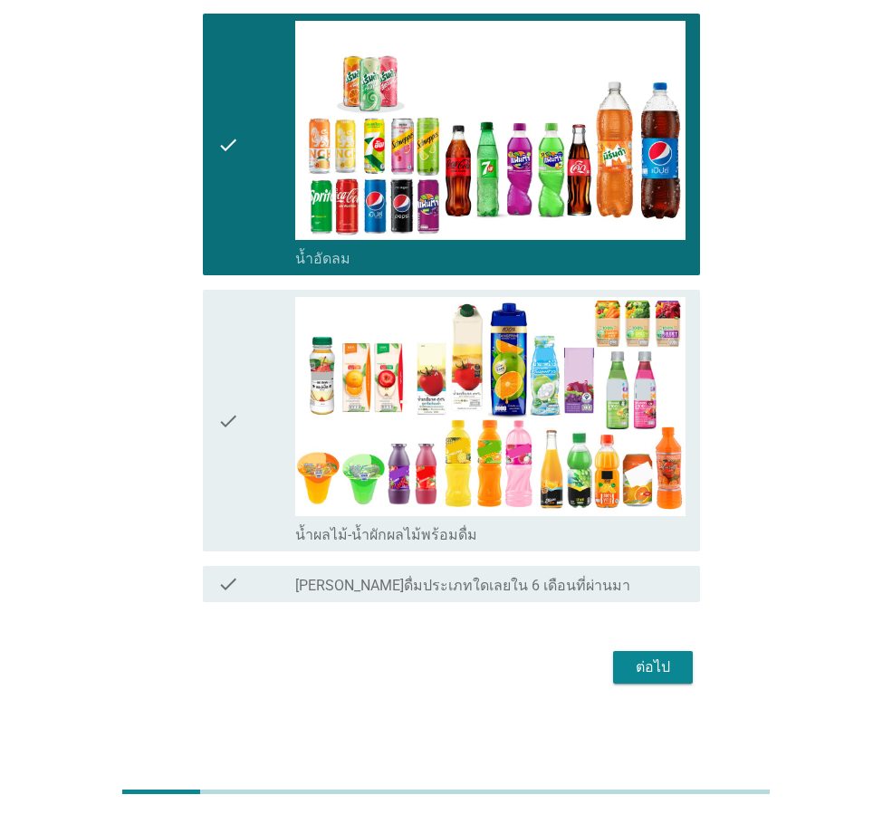
click at [647, 665] on div "ต่อไป" at bounding box center [653, 668] width 51 height 22
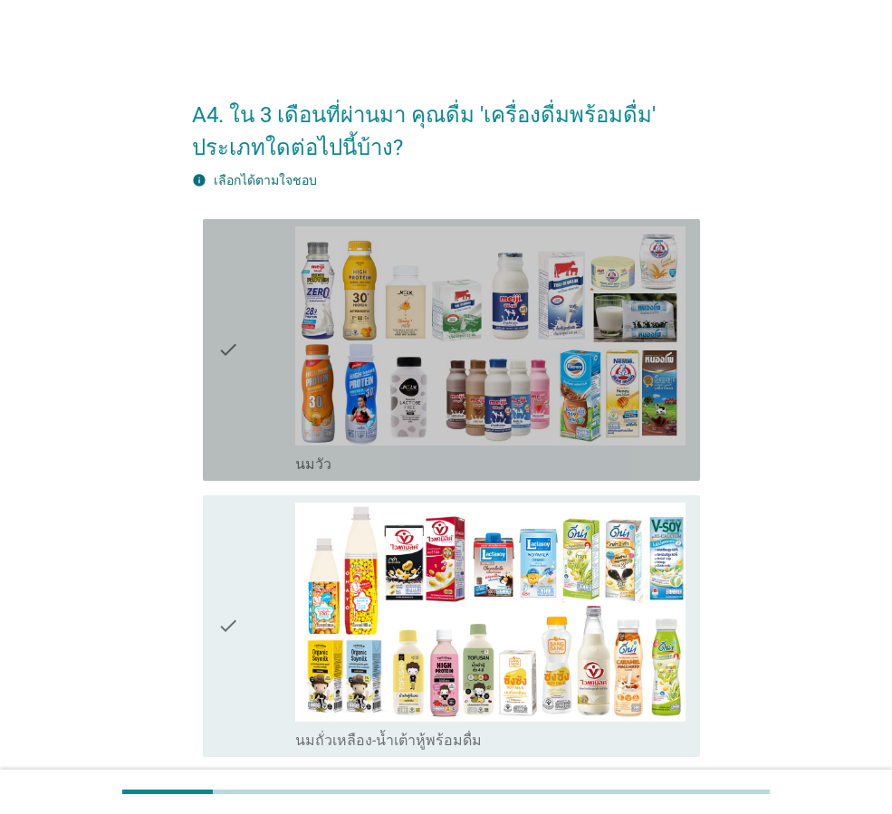
click at [235, 409] on icon "check" at bounding box center [228, 349] width 22 height 247
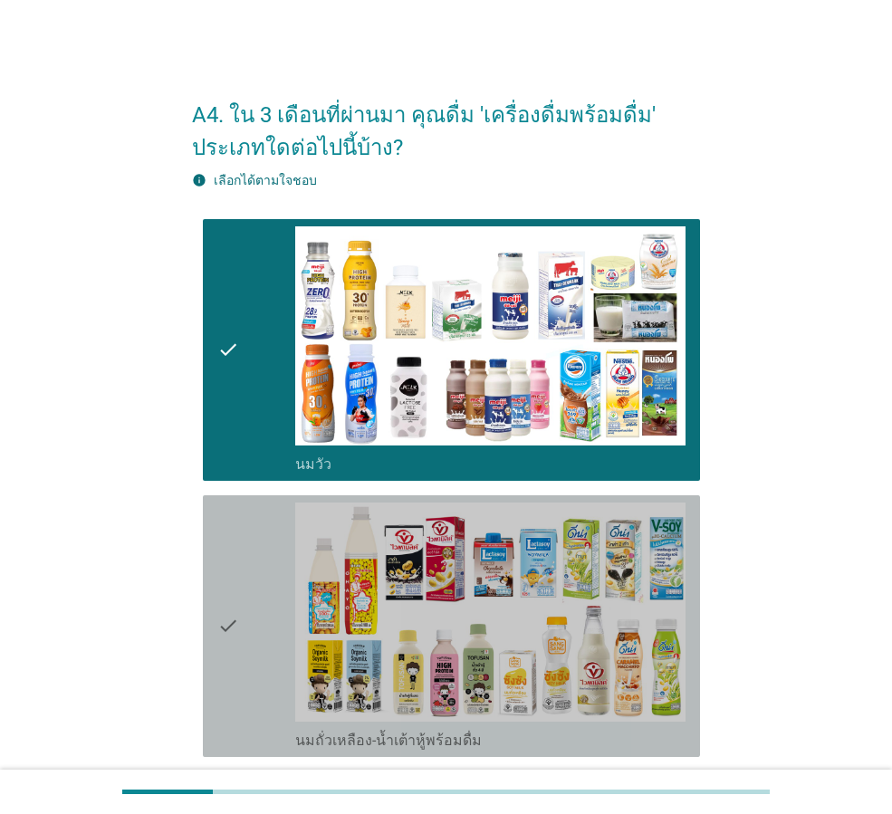
click at [236, 567] on icon "check" at bounding box center [228, 626] width 22 height 247
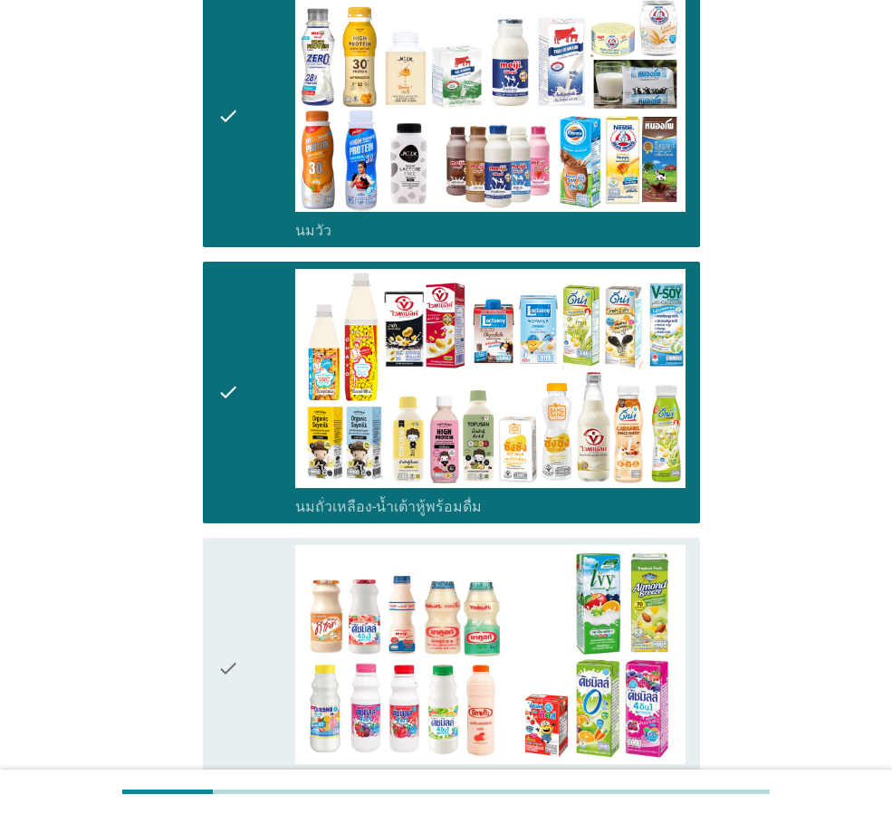
scroll to position [332, 0]
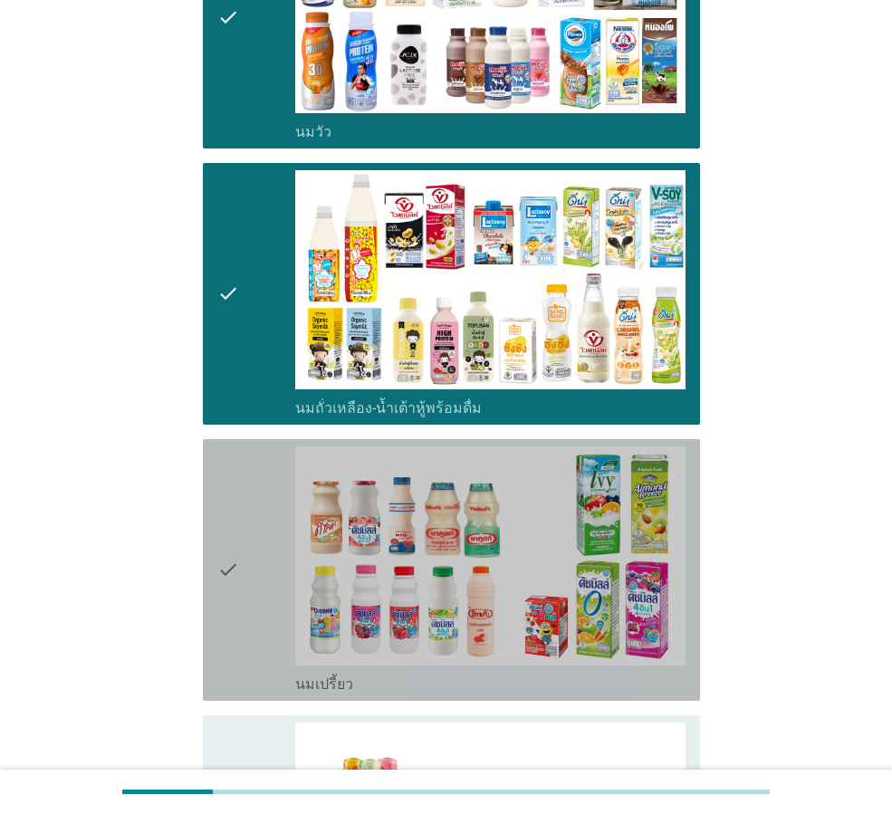
click at [259, 560] on div "check" at bounding box center [256, 569] width 78 height 247
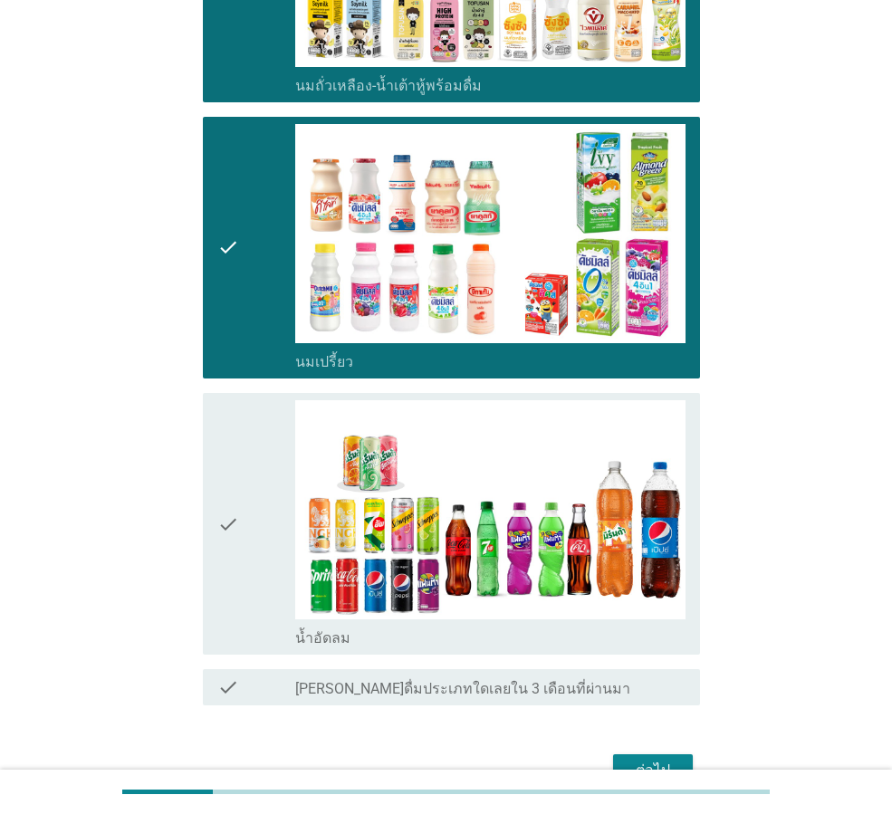
scroll to position [664, 0]
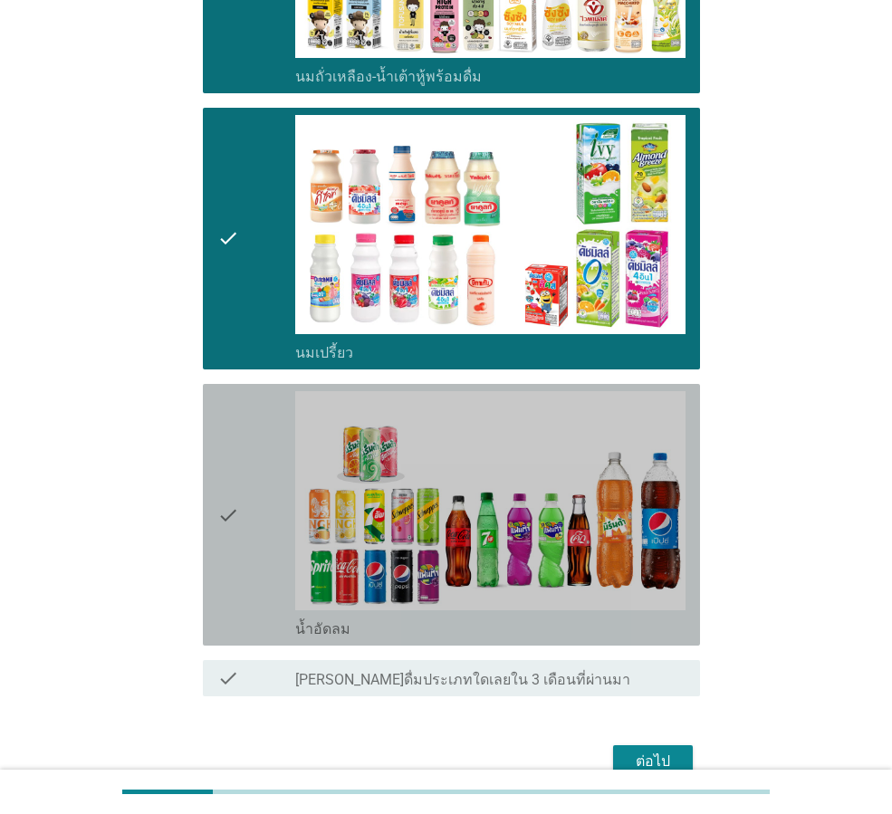
click at [279, 582] on div "check" at bounding box center [256, 514] width 78 height 247
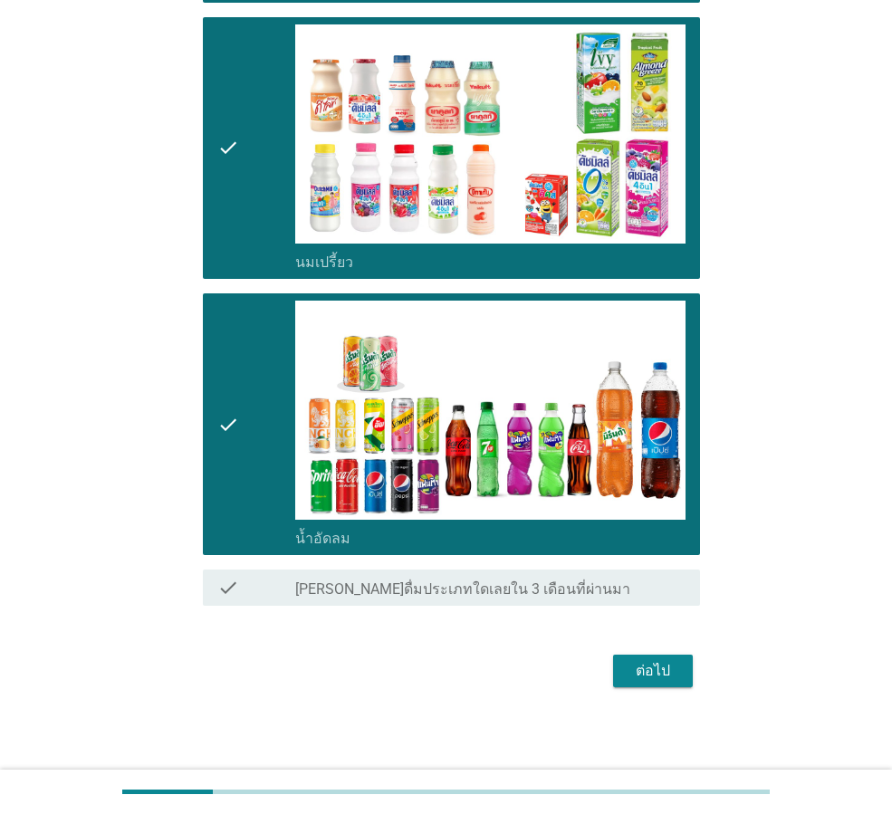
scroll to position [758, 0]
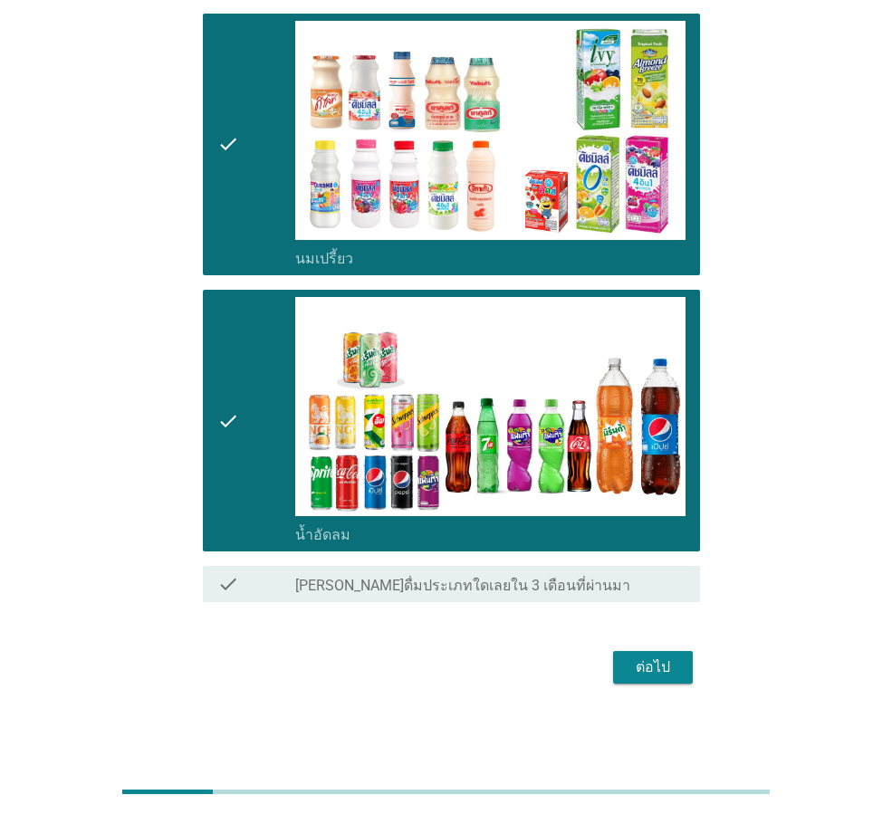
click at [663, 667] on div "ต่อไป" at bounding box center [653, 668] width 51 height 22
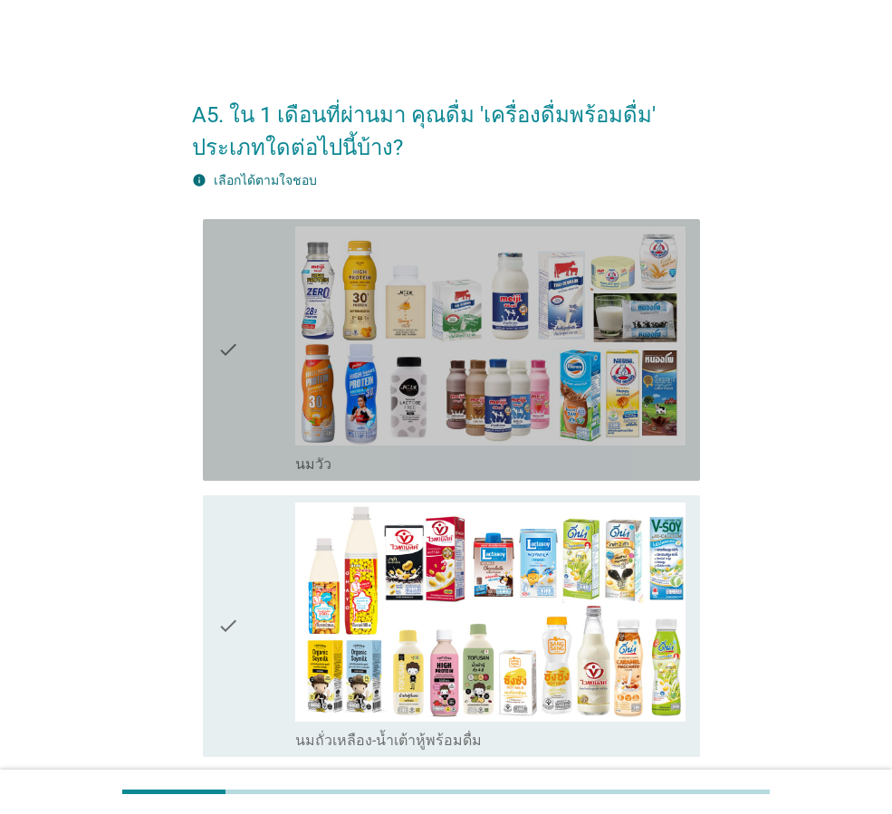
click at [236, 380] on icon "check" at bounding box center [228, 349] width 22 height 247
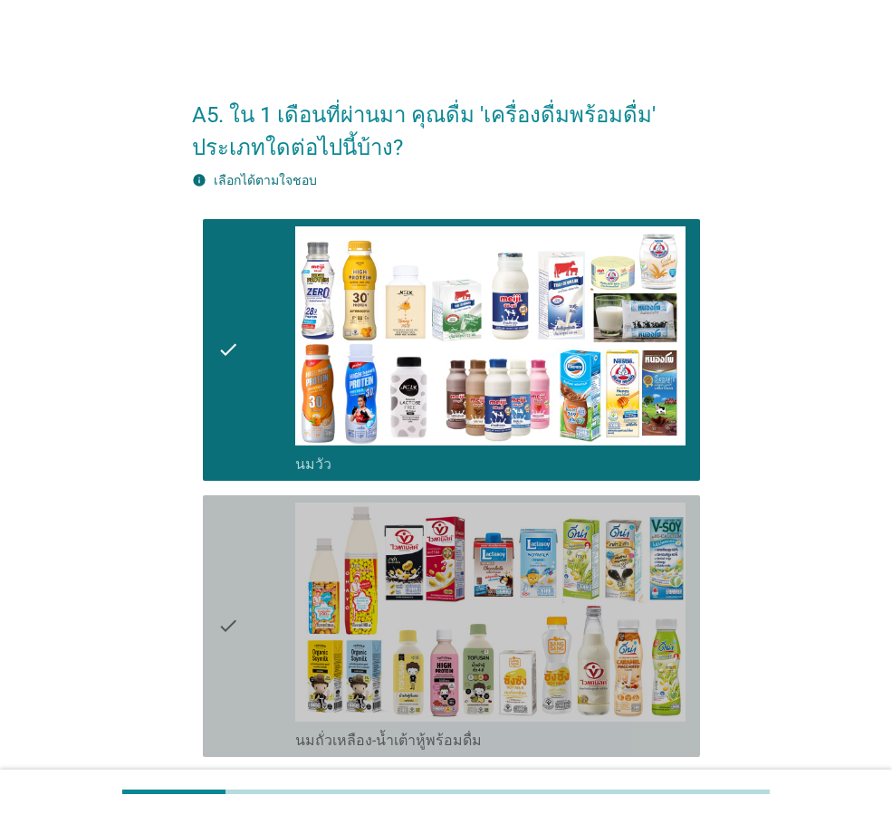
drag, startPoint x: 253, startPoint y: 559, endPoint x: 264, endPoint y: 558, distance: 10.9
click at [256, 559] on div "check" at bounding box center [256, 626] width 78 height 247
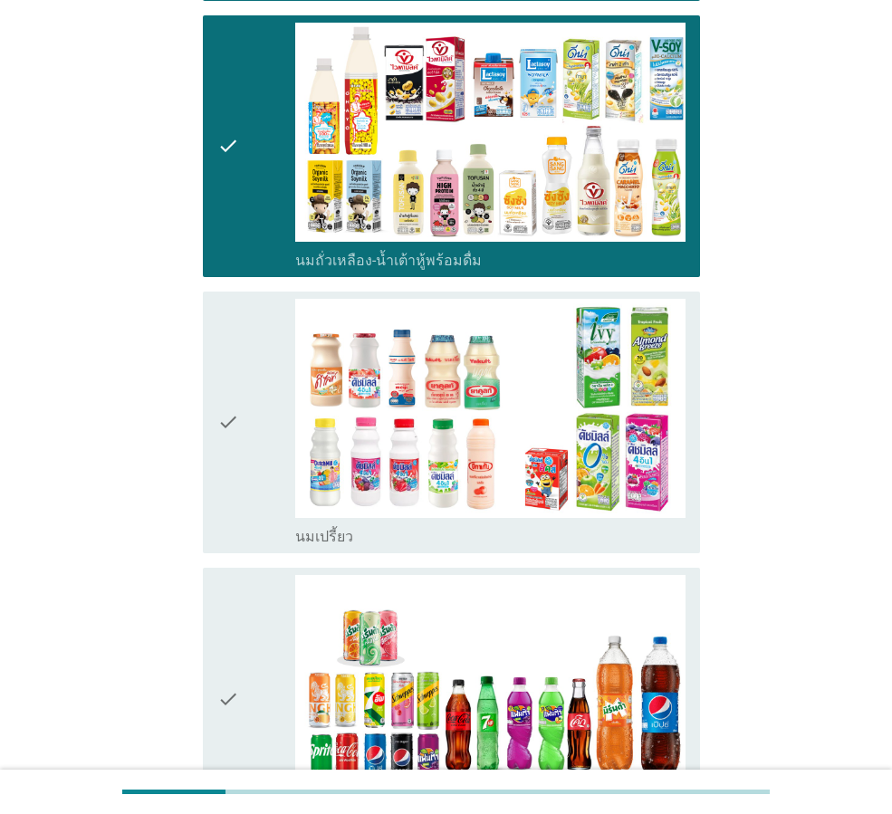
scroll to position [483, 0]
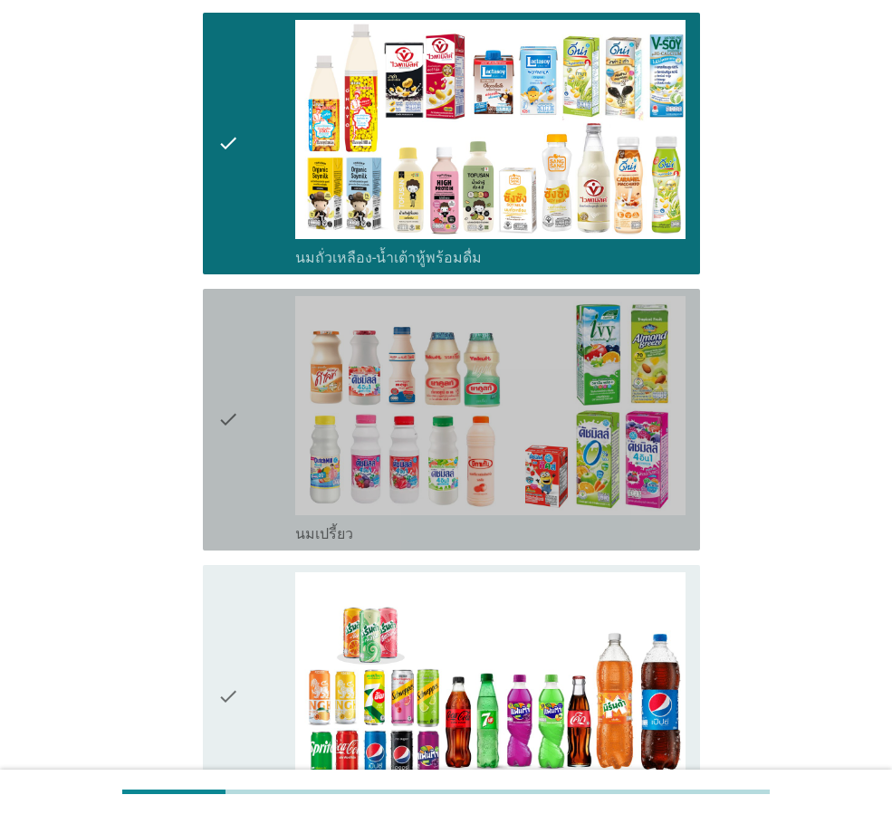
click at [246, 480] on div "check" at bounding box center [256, 419] width 78 height 247
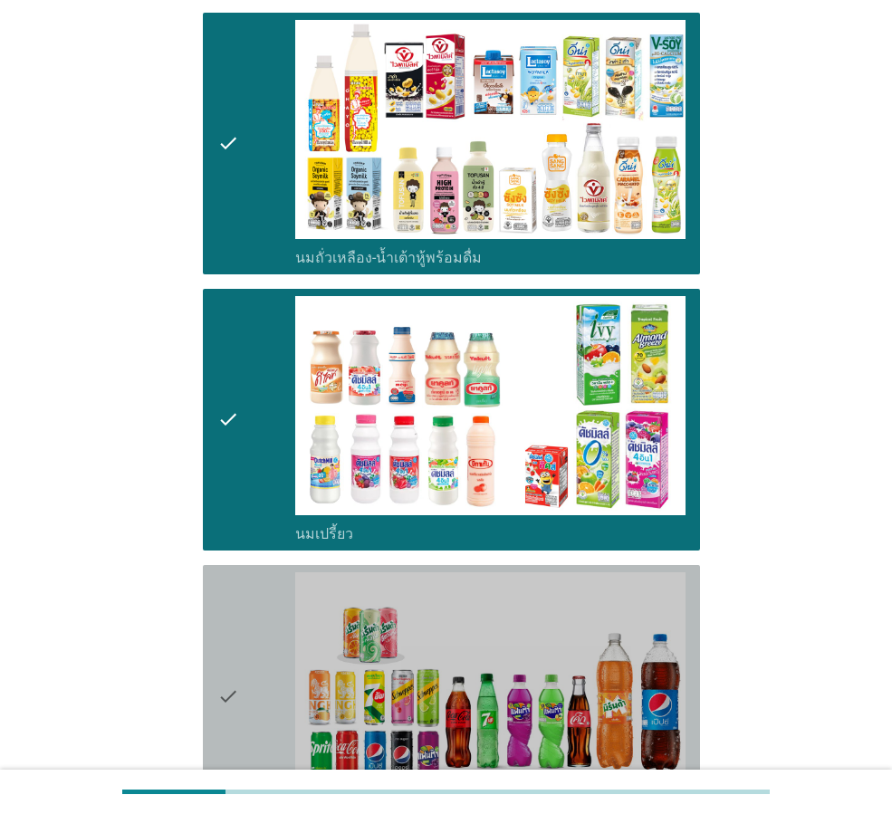
click at [258, 634] on div "check" at bounding box center [256, 695] width 78 height 247
click at [259, 633] on div "check" at bounding box center [256, 695] width 78 height 247
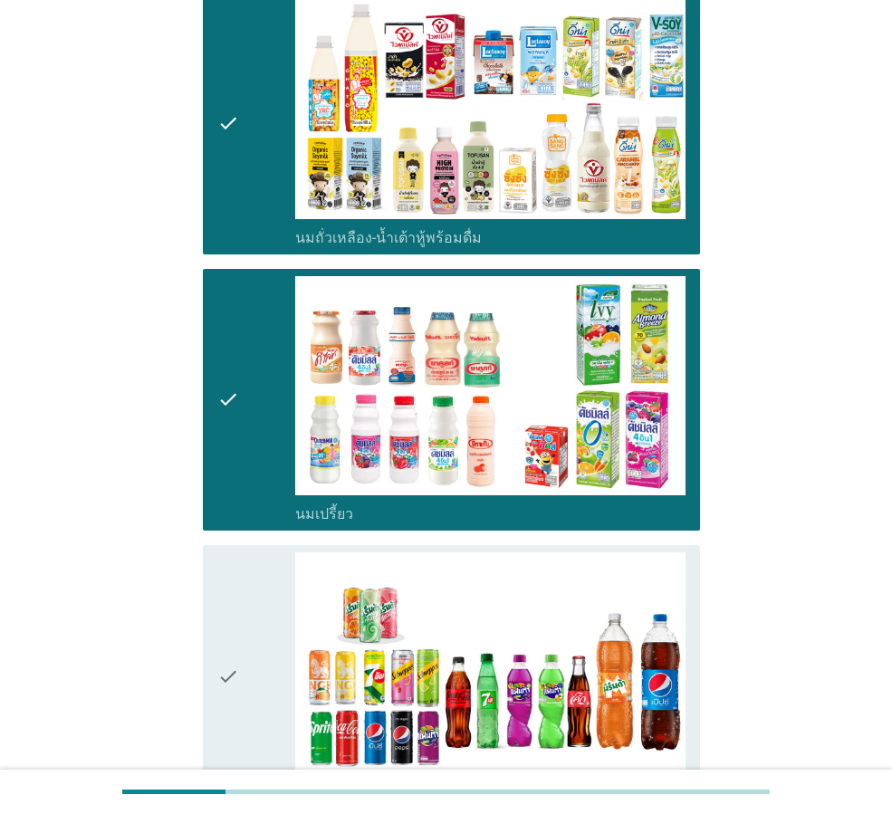
scroll to position [513, 0]
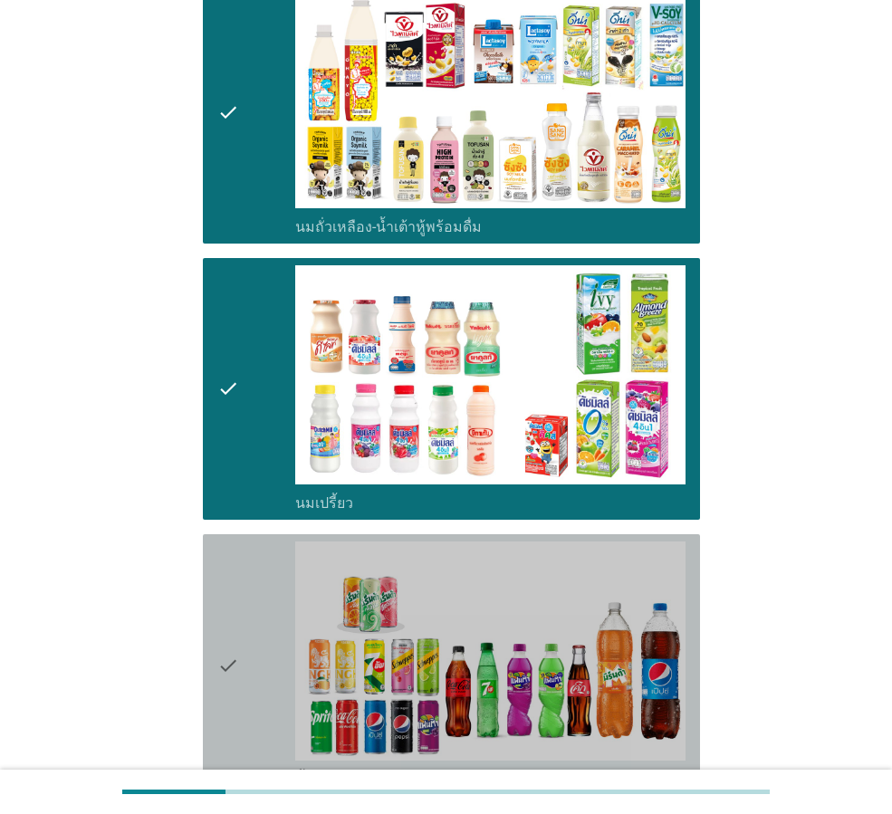
click at [268, 616] on div "check" at bounding box center [256, 665] width 78 height 247
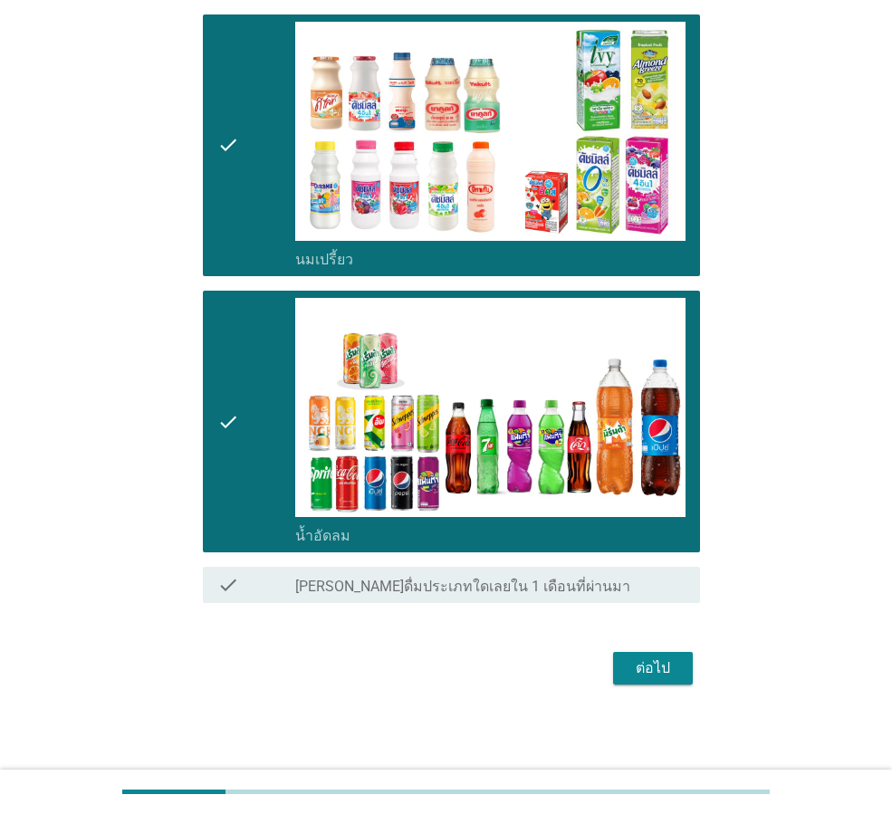
scroll to position [758, 0]
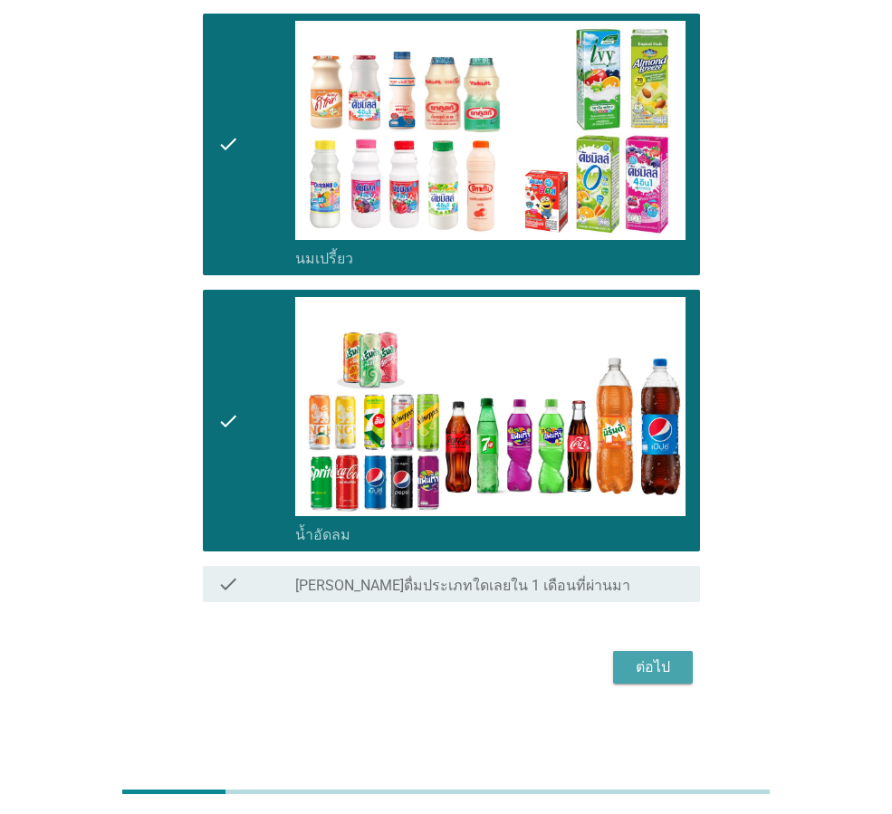
click at [652, 664] on div "ต่อไป" at bounding box center [653, 668] width 51 height 22
click at [652, 664] on div "ต่อไป" at bounding box center [446, 667] width 508 height 43
